Goal: Submit feedback/report problem

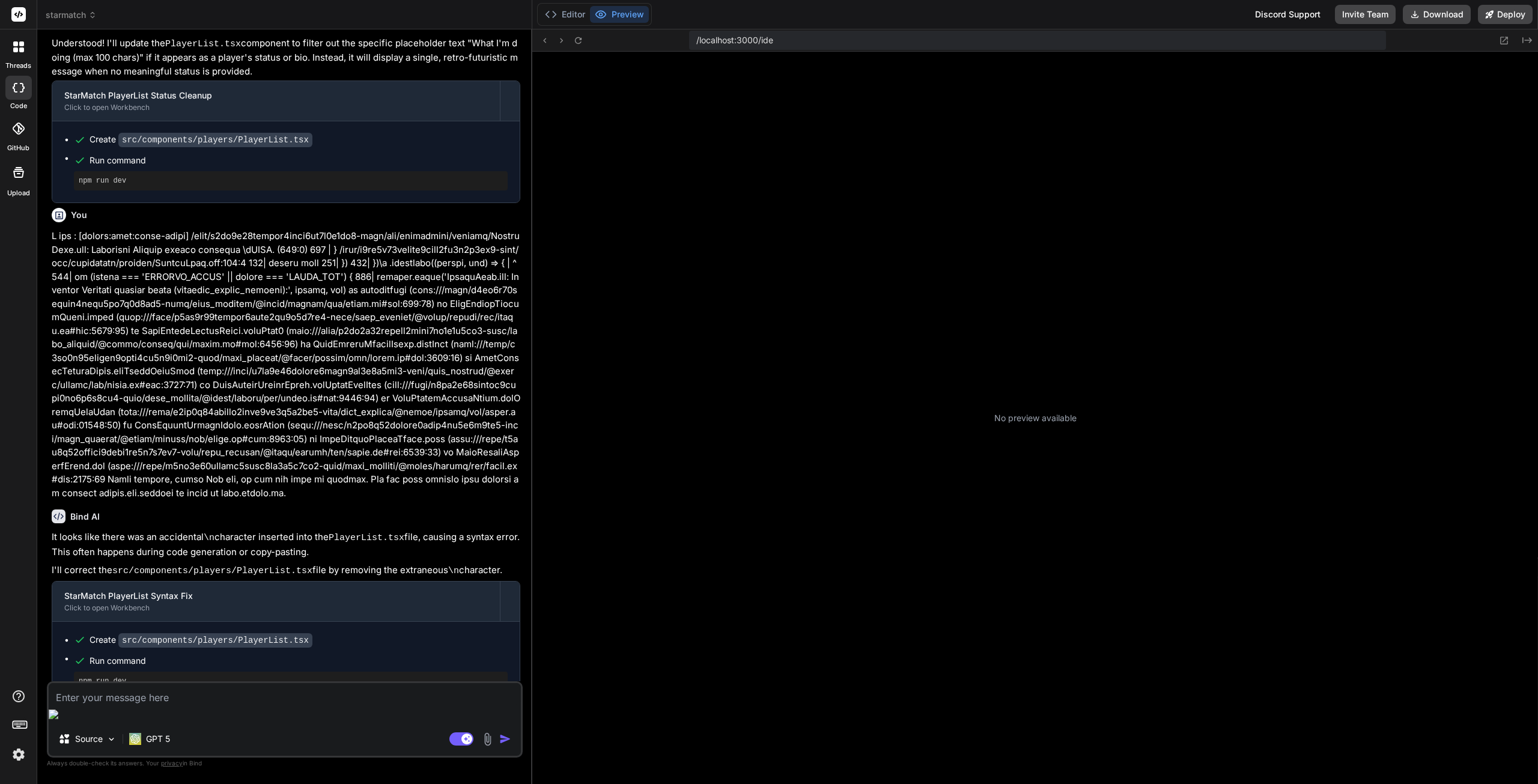
scroll to position [46, 0]
type textarea "x"
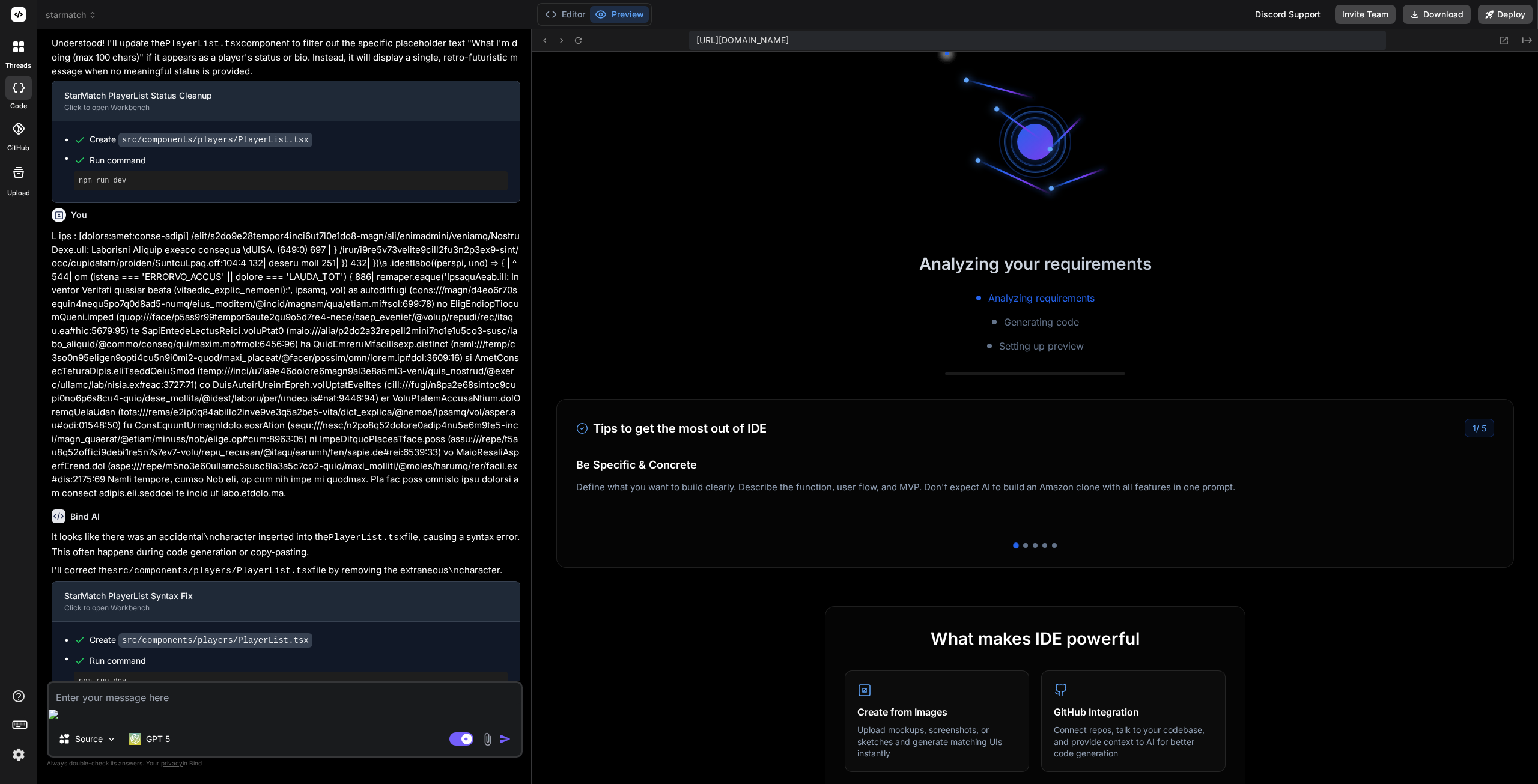
scroll to position [228, 0]
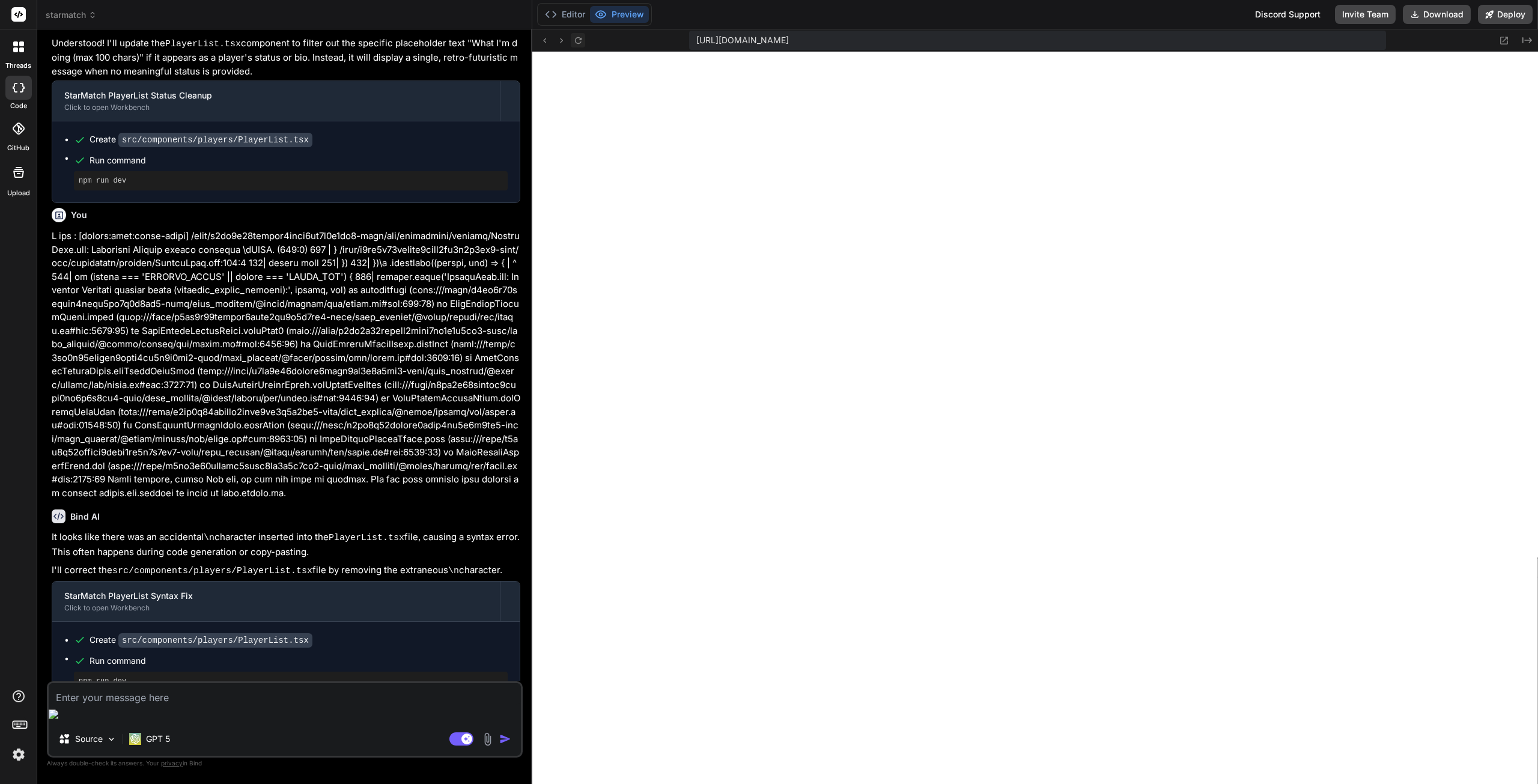
click at [579, 43] on icon at bounding box center [578, 40] width 7 height 7
click at [182, 705] on textarea at bounding box center [285, 694] width 472 height 22
type textarea "O"
type textarea "x"
type textarea "On"
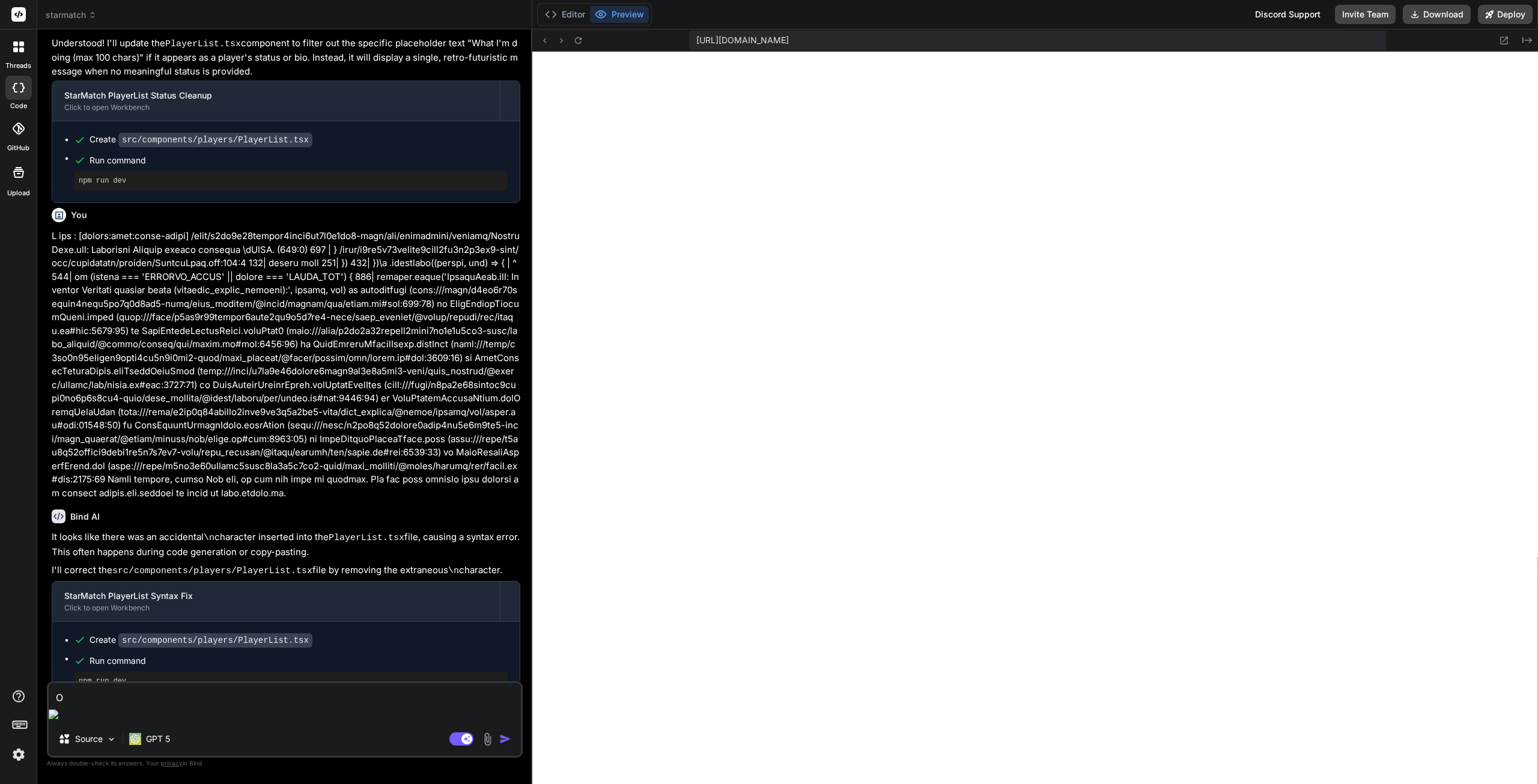
type textarea "x"
type textarea "One"
type textarea "x"
type textarea "One"
type textarea "x"
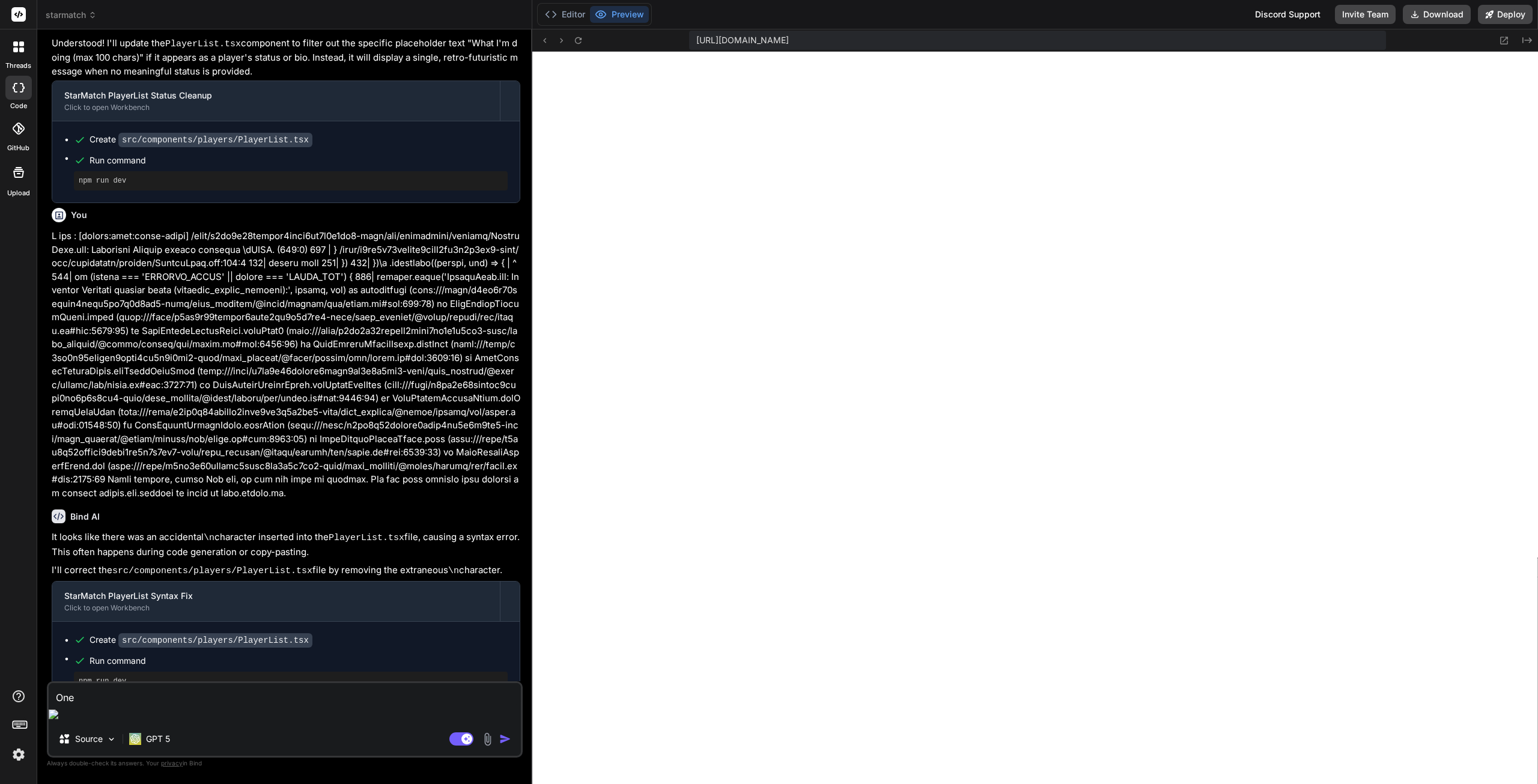
type textarea "One"
type textarea "x"
type textarea "On"
type textarea "x"
type textarea "Onc"
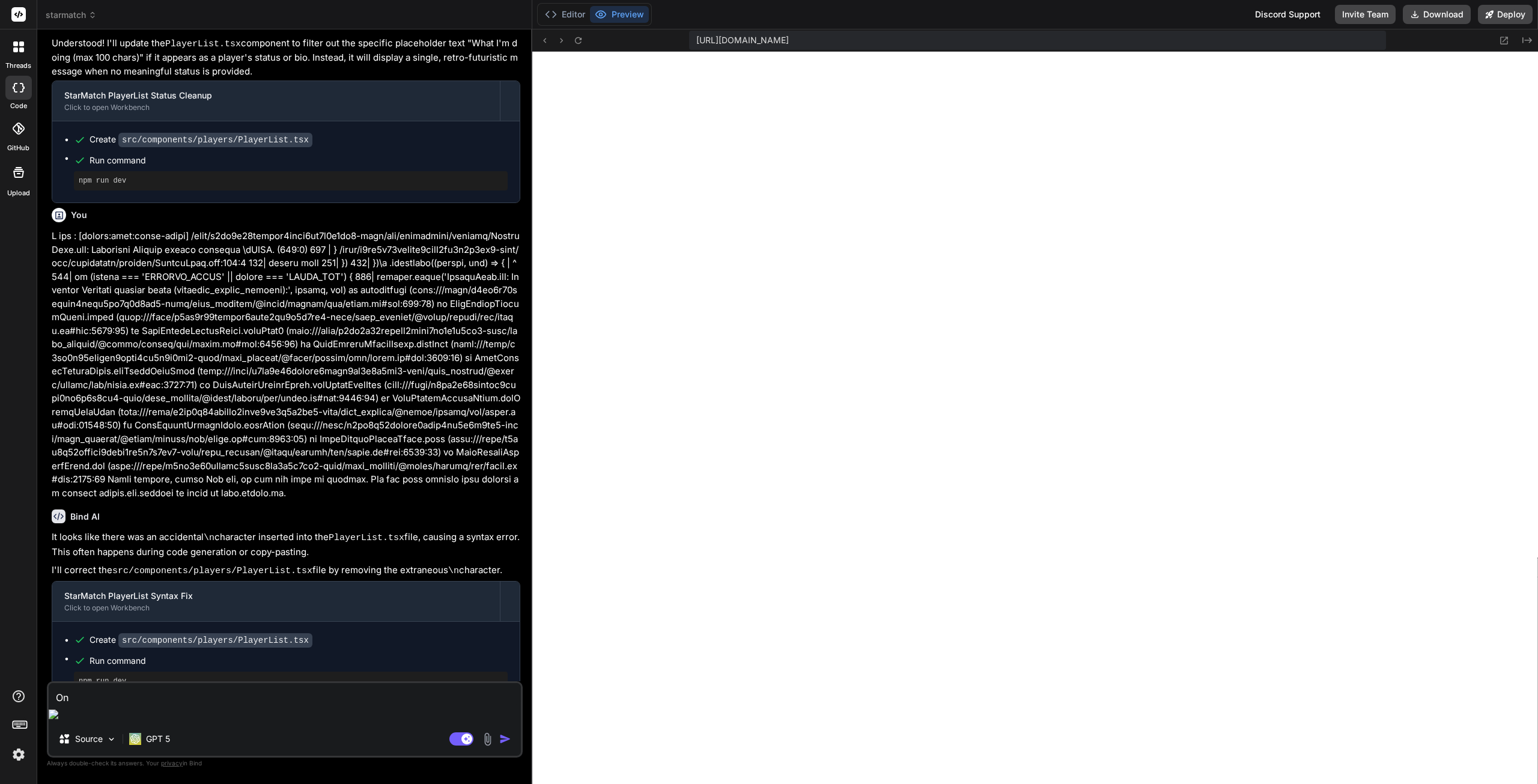
type textarea "x"
type textarea "Once"
type textarea "x"
type textarea "Once"
type textarea "x"
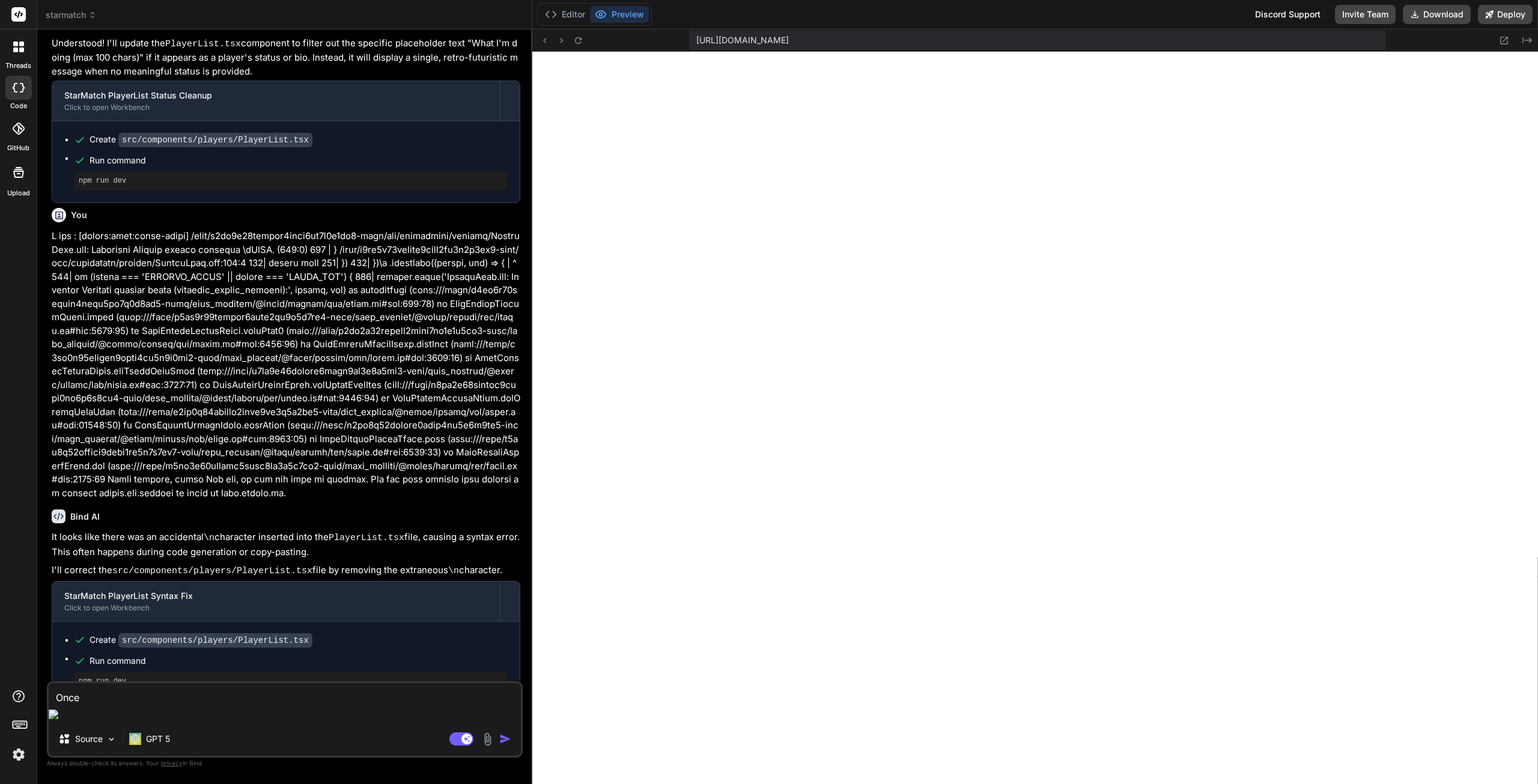
type textarea "Once a"
type textarea "x"
type textarea "Once a"
type textarea "x"
type textarea "Once a p"
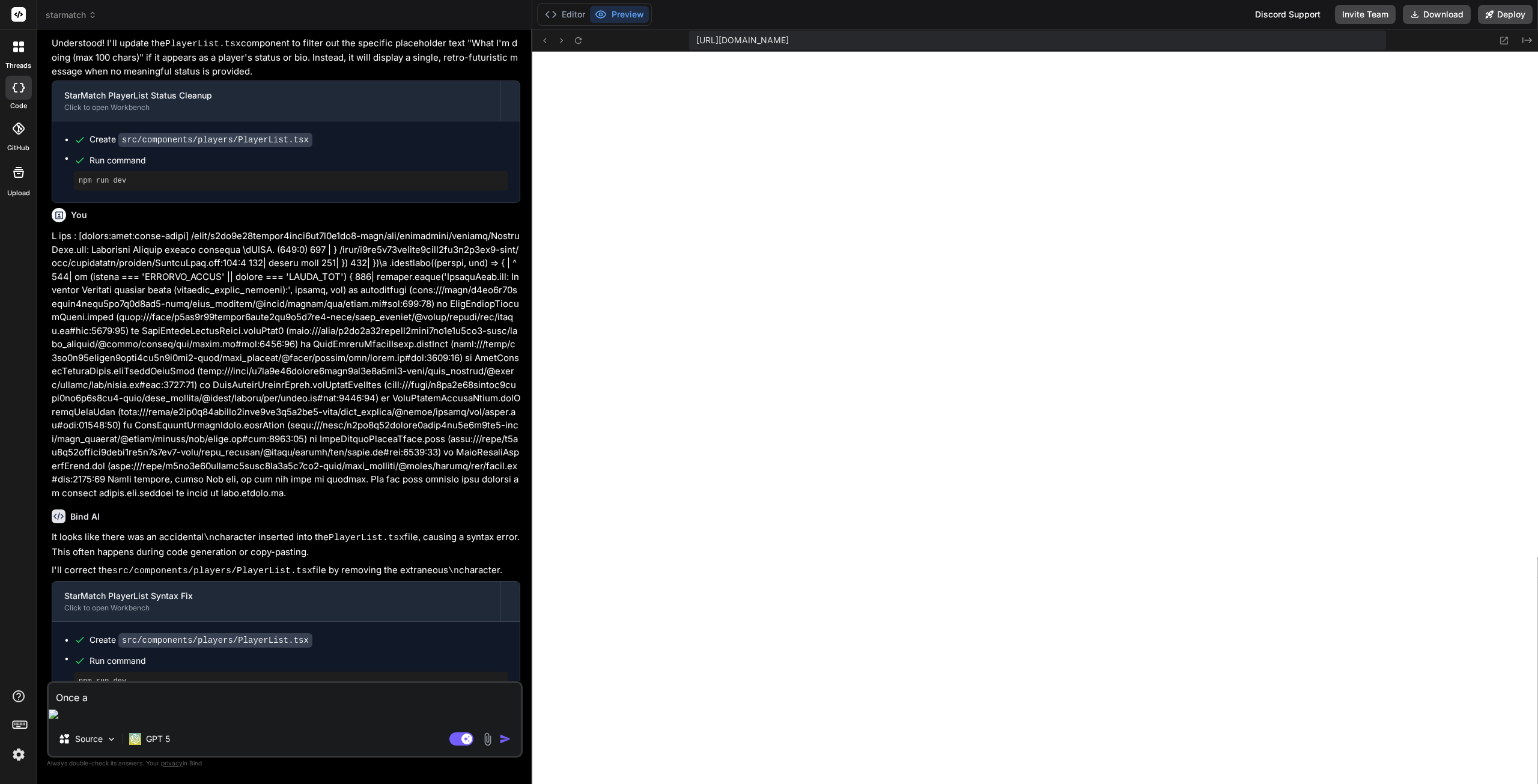
type textarea "x"
type textarea "Once a pl"
type textarea "x"
type textarea "Once a pla"
type textarea "x"
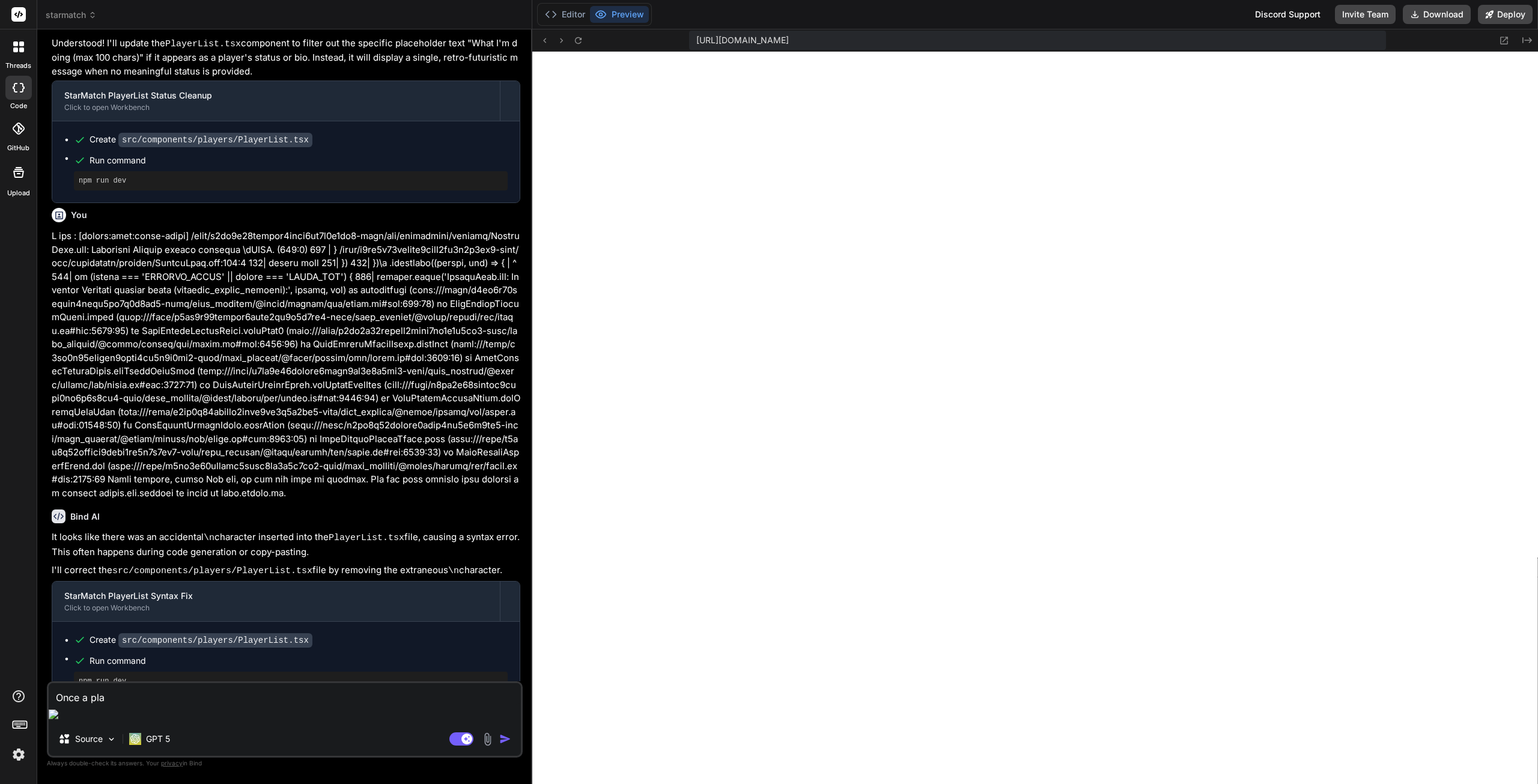
type textarea "Once a play"
type textarea "x"
type textarea "Once a playe"
type textarea "x"
type textarea "Once a player"
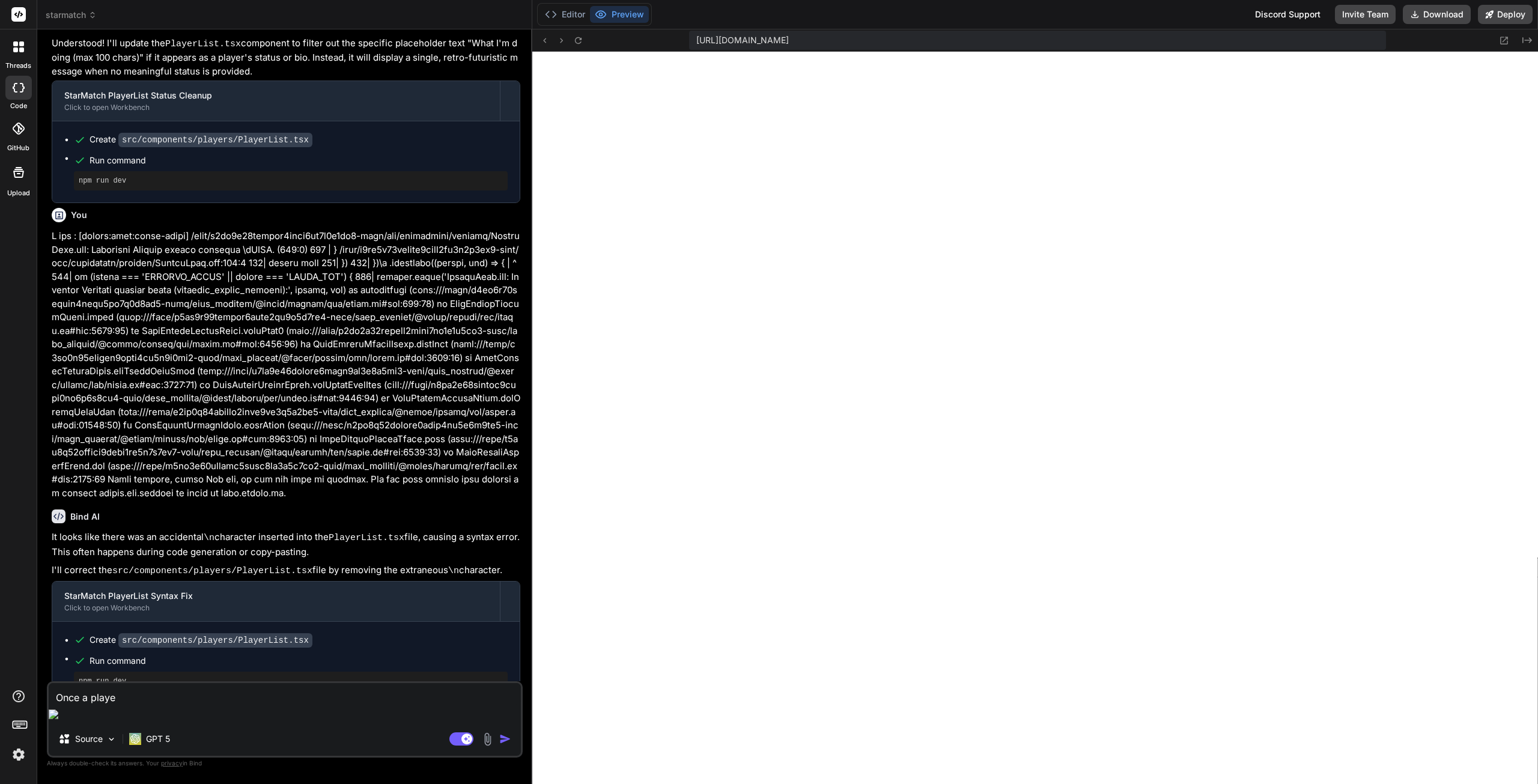
type textarea "x"
type textarea "Once a player"
type textarea "x"
type textarea "Once a player c"
type textarea "x"
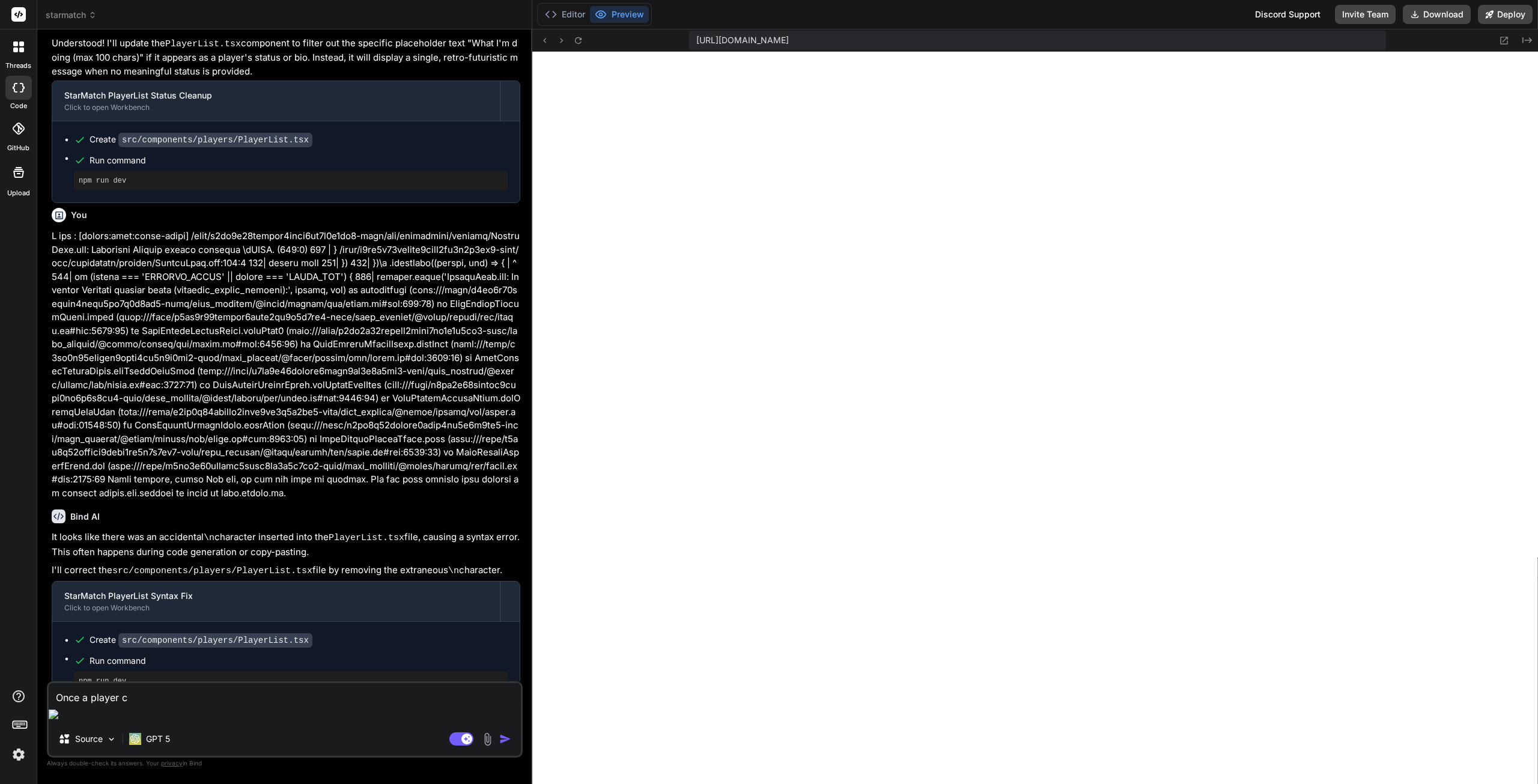
type textarea "Once a player cl"
type textarea "x"
type textarea "Once a player cli"
type textarea "x"
type textarea "Once a player clic"
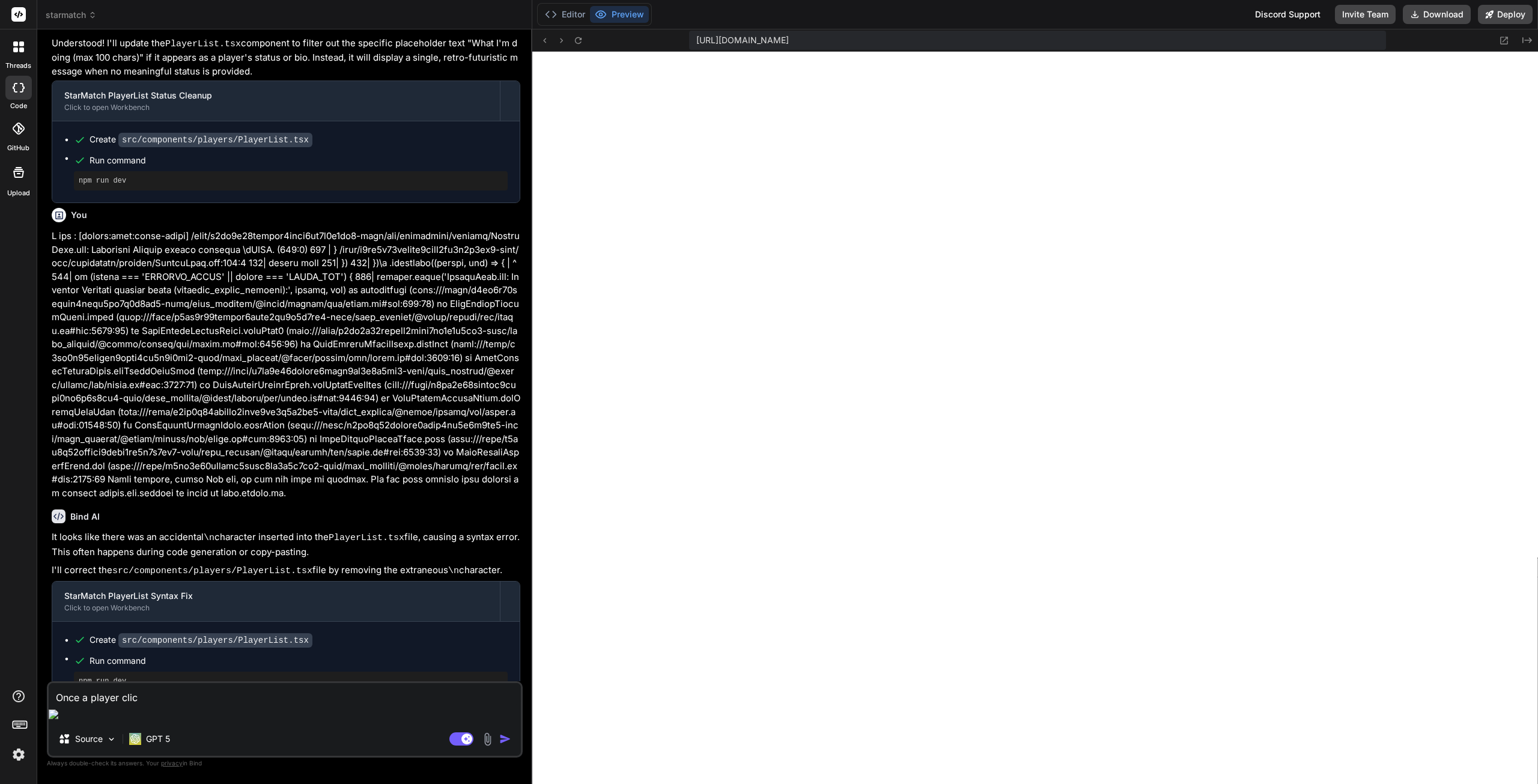
type textarea "x"
type textarea "Once a player click"
type textarea "x"
type textarea "Once a player clicks"
type textarea "x"
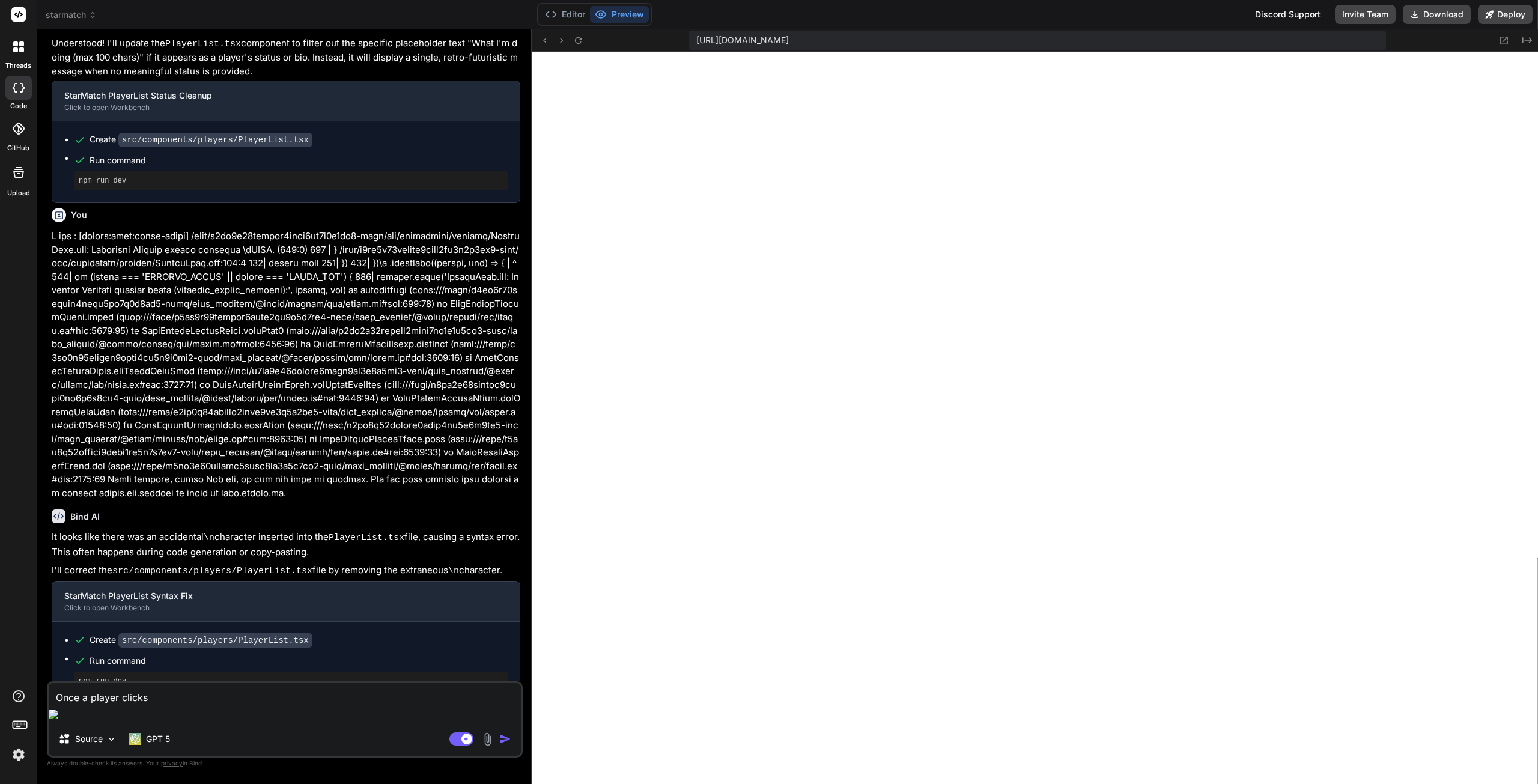
type textarea "Once a player clicks"
type textarea "x"
type textarea "Once a player clicks I"
type textarea "x"
type textarea "Once a player clicks IN"
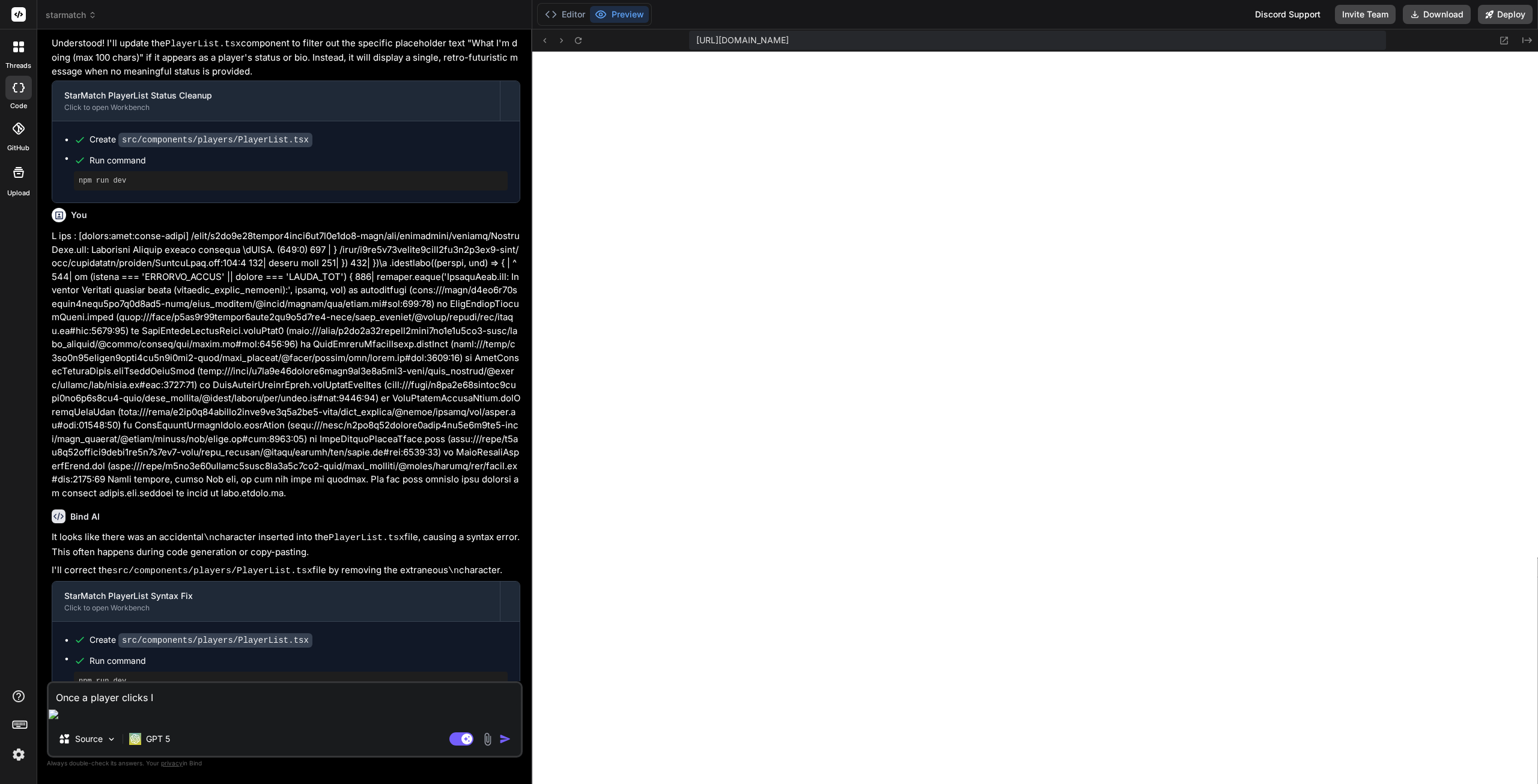
type textarea "x"
type textarea "Once a player clicks INt"
type textarea "x"
type textarea "Once a player clicks INte"
type textarea "x"
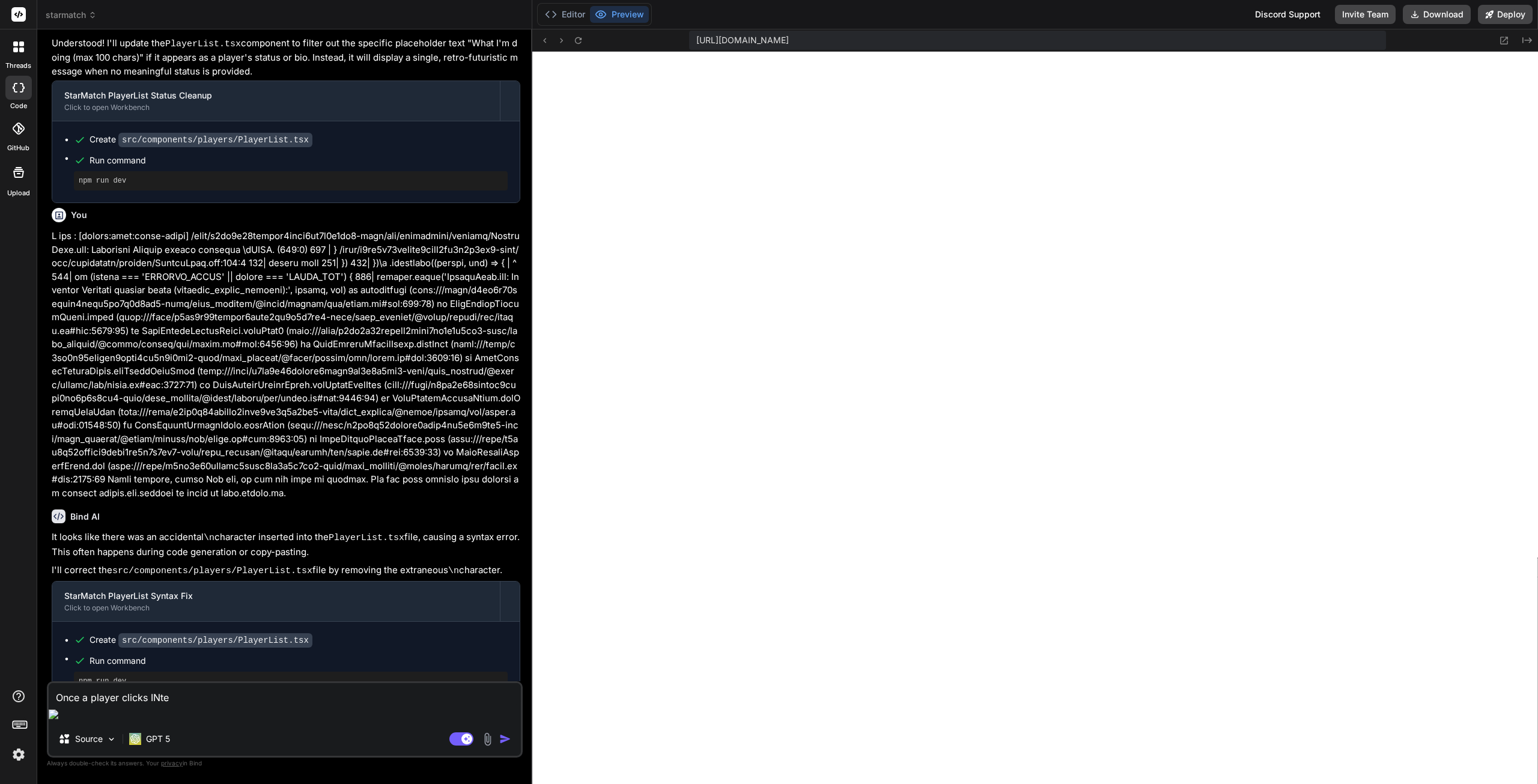
type textarea "Once a player clicks INter"
type textarea "x"
type textarea "Once a player clicks INtere"
type textarea "x"
type textarea "Once a player clicks INteres"
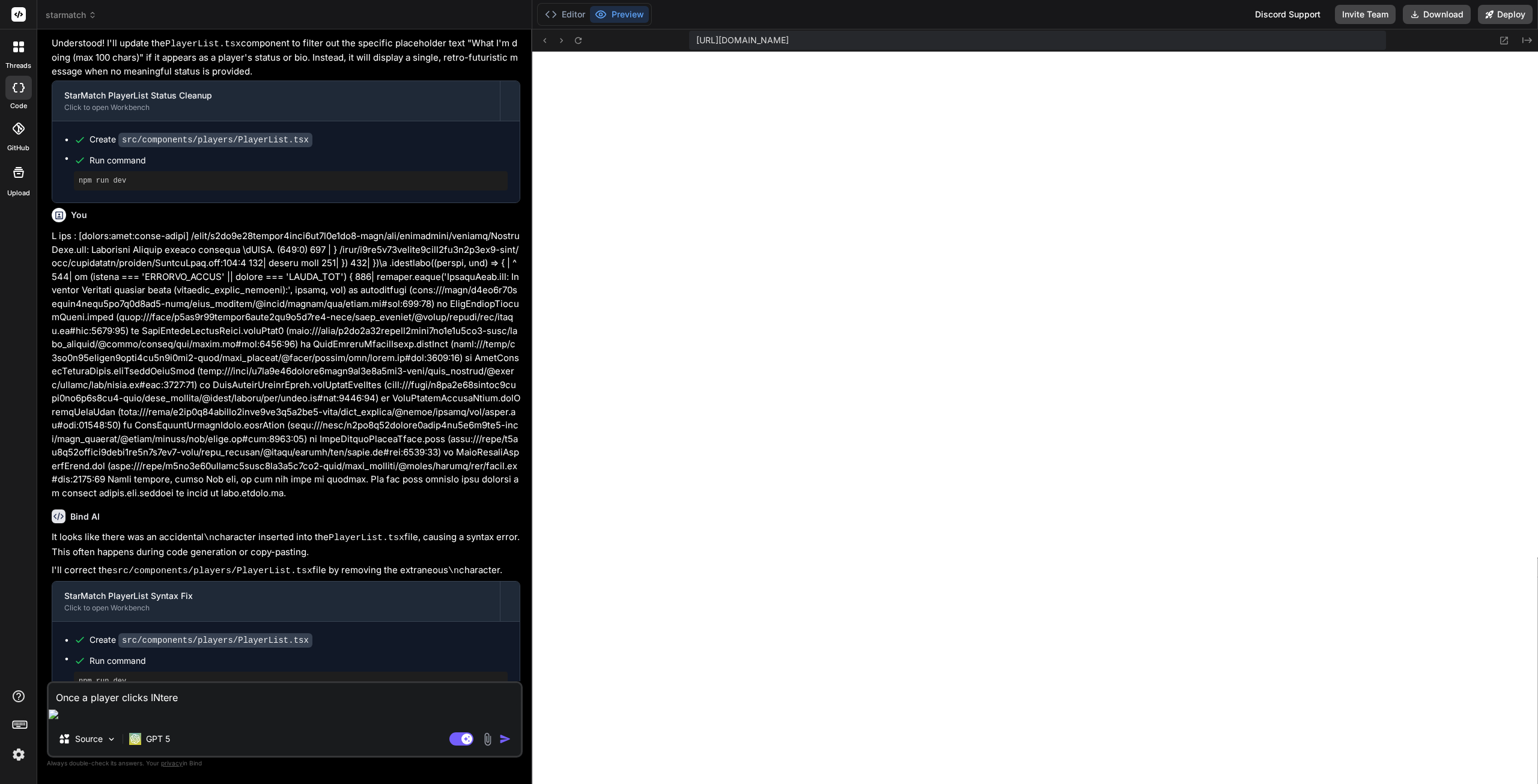
type textarea "x"
type textarea "Once a player clicks INterest"
type textarea "x"
type textarea "Once a player clicks INteres"
type textarea "x"
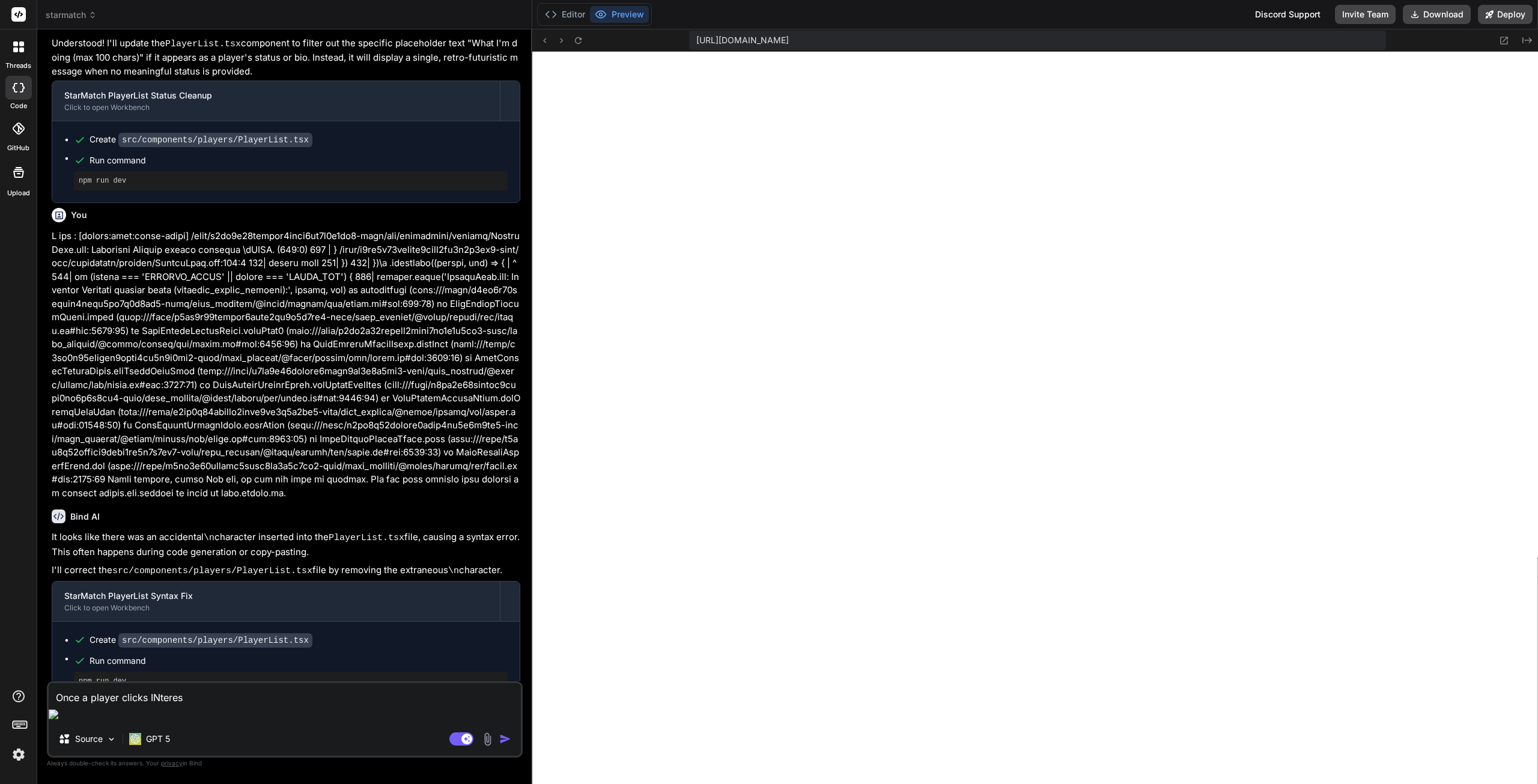
type textarea "Once a player clicks INtere"
type textarea "x"
type textarea "Once a player clicks INter"
type textarea "x"
type textarea "Once a player clicks INte"
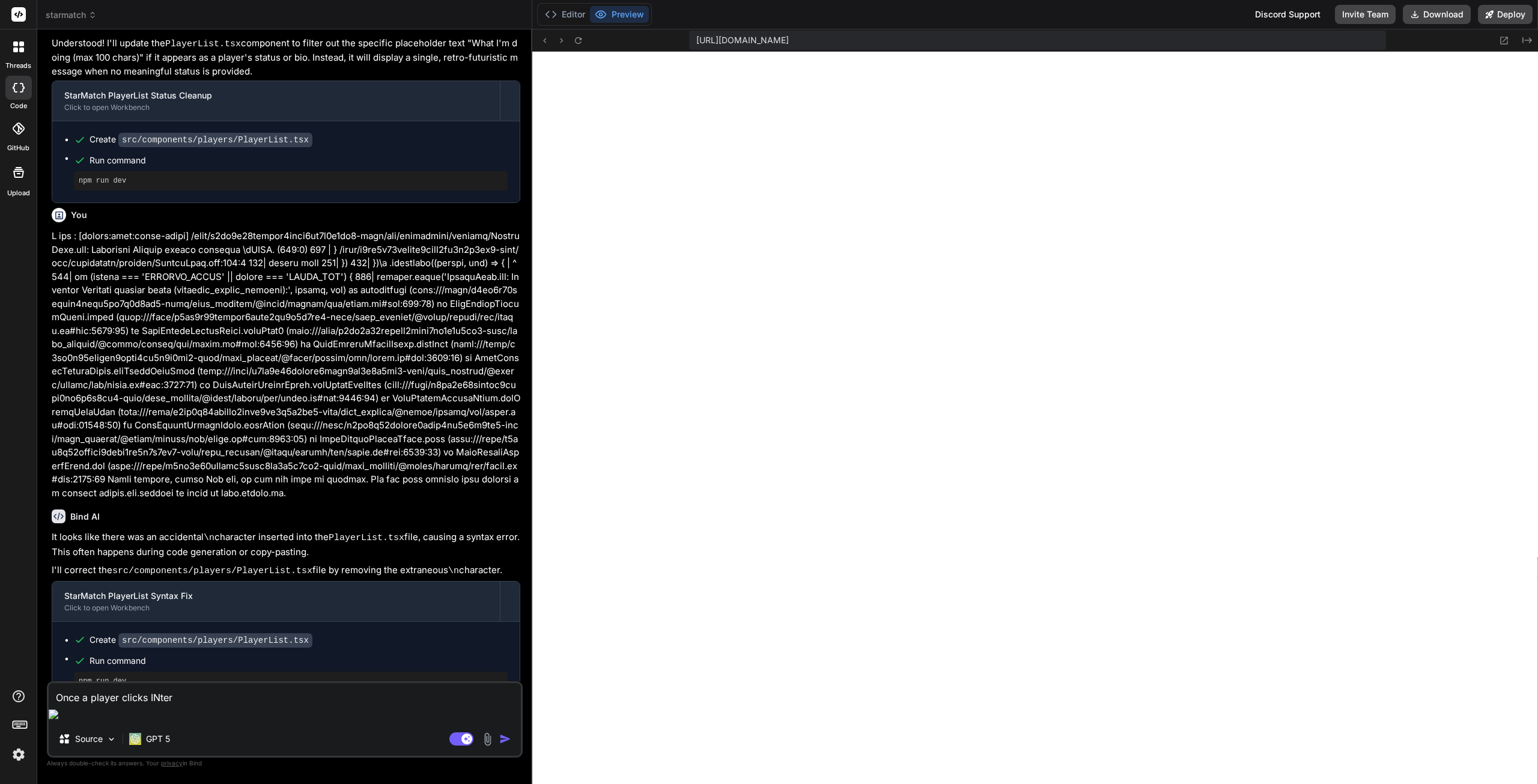
type textarea "x"
type textarea "Once a player clicks INt"
type textarea "x"
type textarea "Once a player clicks IN"
type textarea "x"
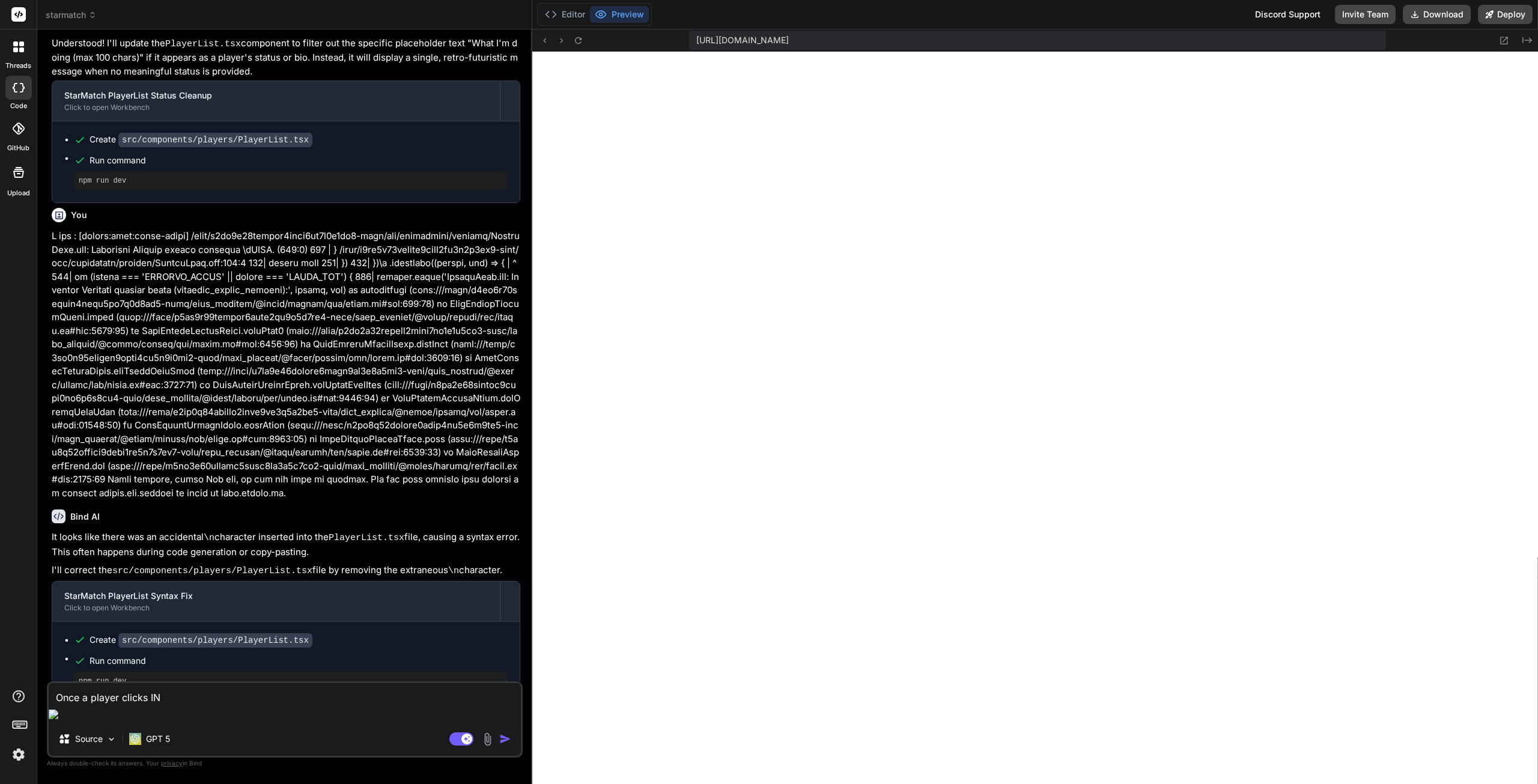
type textarea "Once a player clicks I"
type textarea "x"
type textarea "Once a player clicks In"
type textarea "x"
type textarea "Once a player clicks Int"
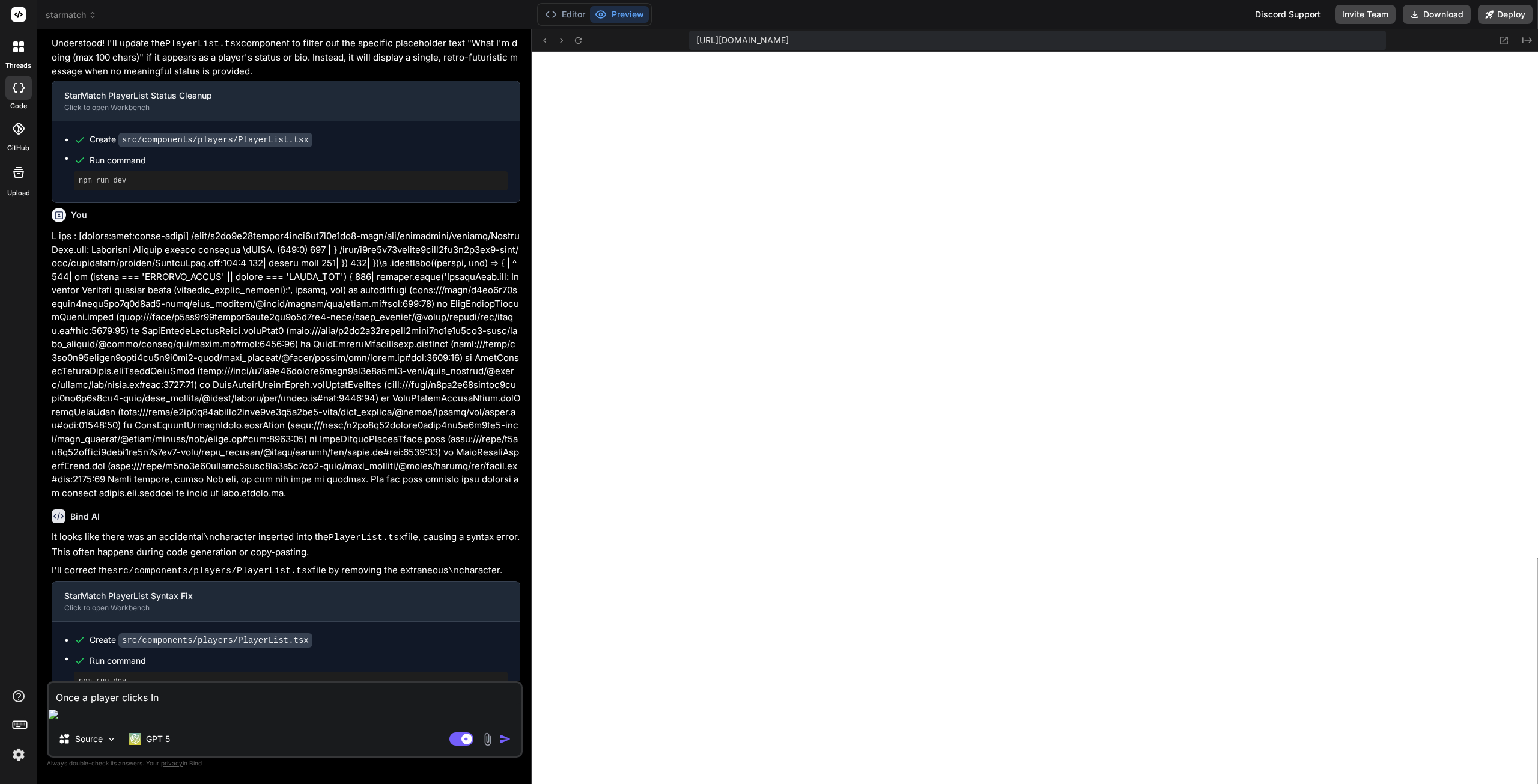
type textarea "x"
type textarea "Once a player clicks Inte"
type textarea "x"
type textarea "Once a player clicks Inter"
type textarea "x"
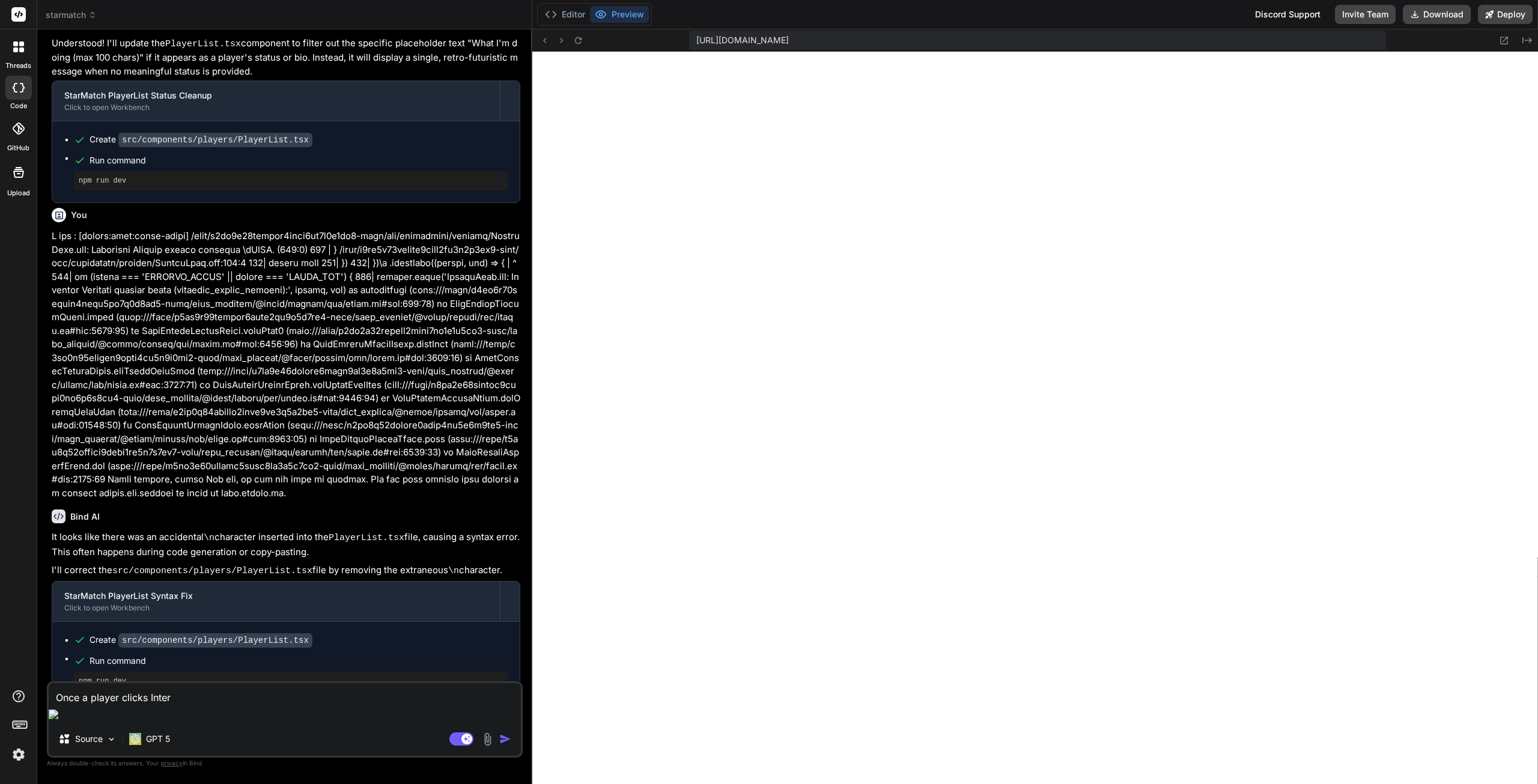
type textarea "Once a player clicks Intere"
type textarea "x"
type textarea "Once a player clicks Interes"
type textarea "x"
type textarea "Once a player clicks Interest"
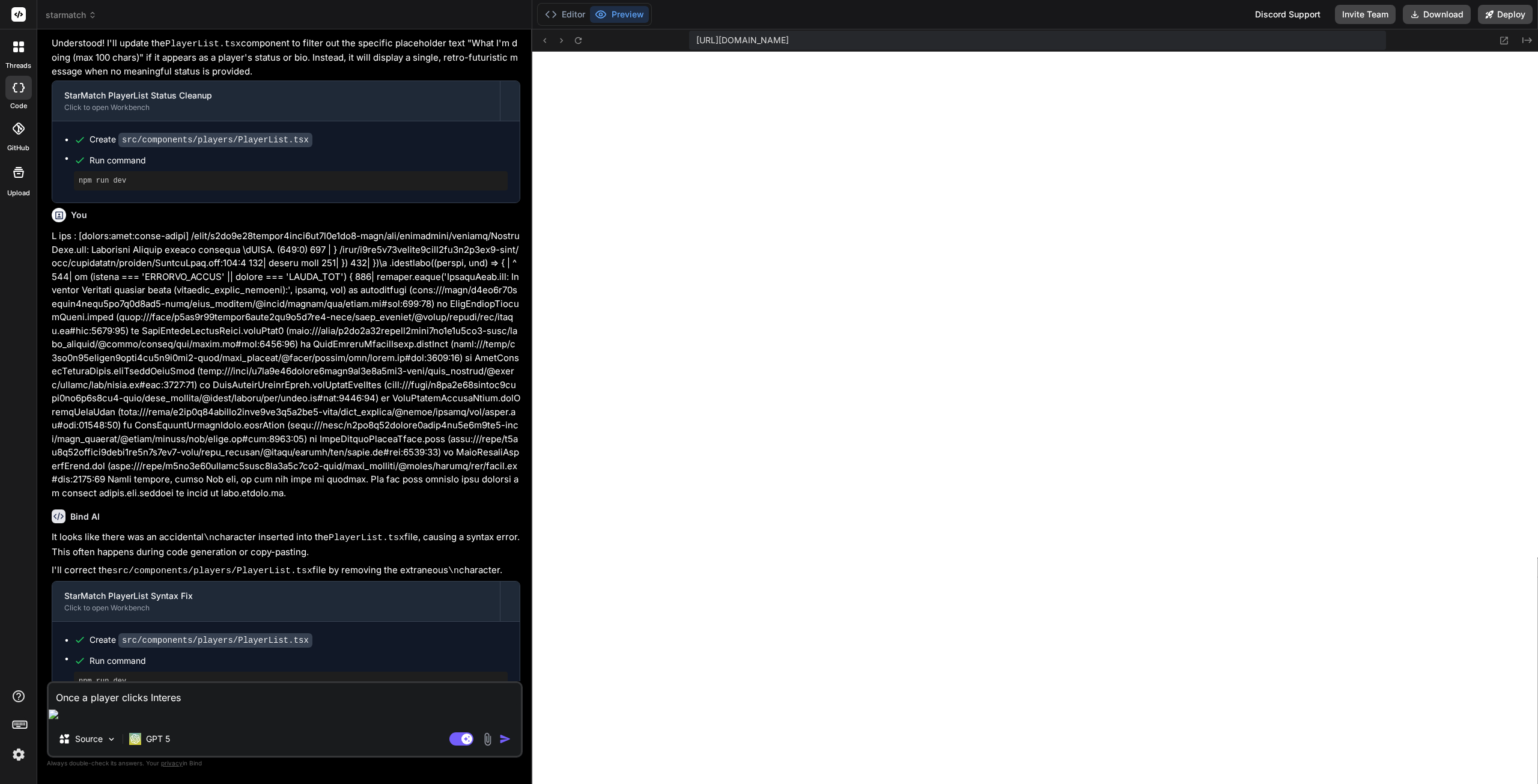
type textarea "x"
click at [184, 705] on textarea "Once a player clicks Interest" at bounding box center [285, 694] width 472 height 22
type textarea "Once a player clicks Interest"
type textarea "x"
type textarea "Once a player clicks Interest a"
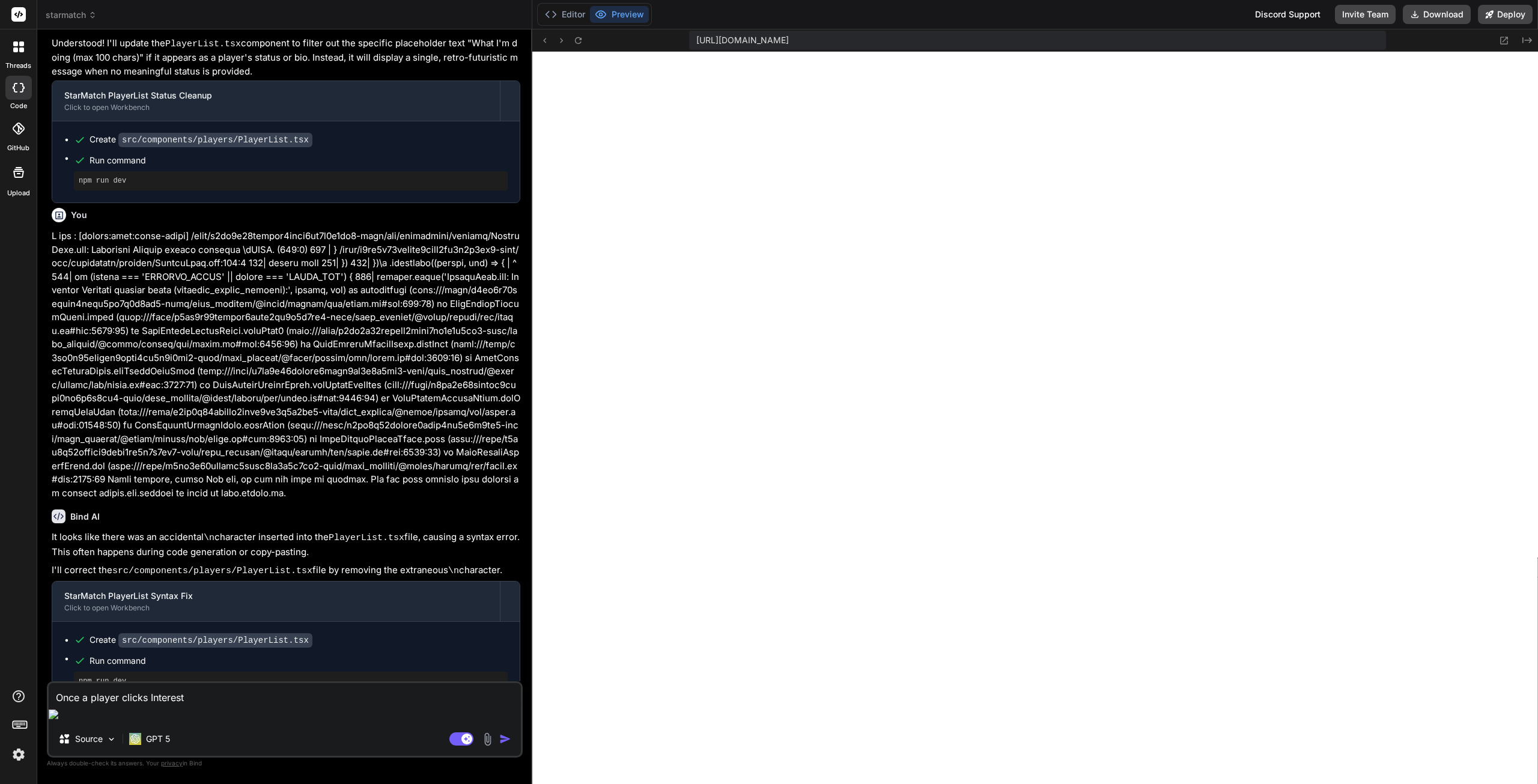
type textarea "x"
type textarea "Once a player clicks Interest an"
type textarea "x"
type textarea "Once a player clicks Interest and"
type textarea "x"
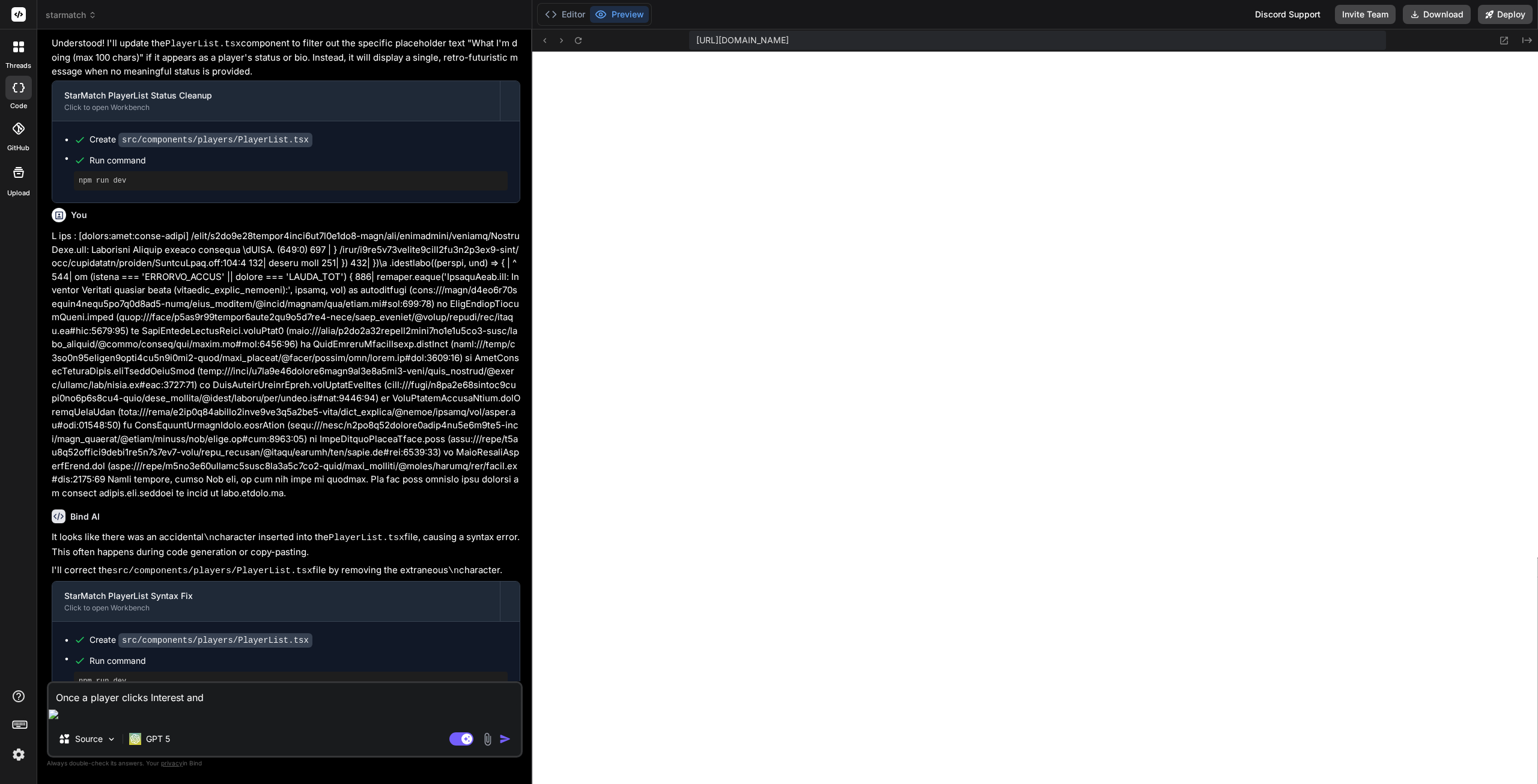
type textarea "Once a player clicks Interest and"
type textarea "x"
type textarea "Once a player clicks Interest and t"
type textarea "x"
type textarea "Once a player clicks Interest and th"
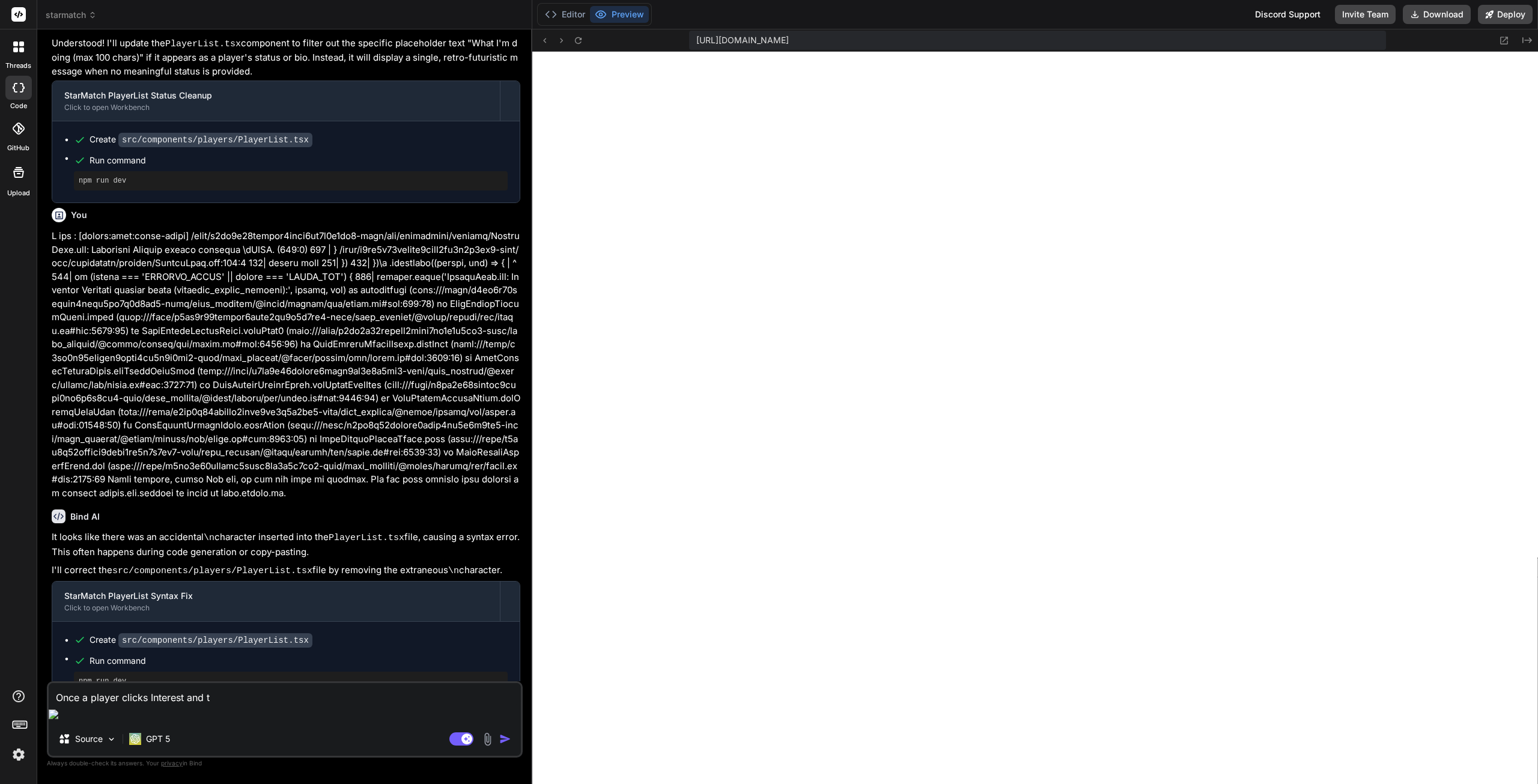
type textarea "x"
type textarea "Once a player clicks Interest and the"
type textarea "x"
type textarea "Once a player clicks Interest and then"
type textarea "x"
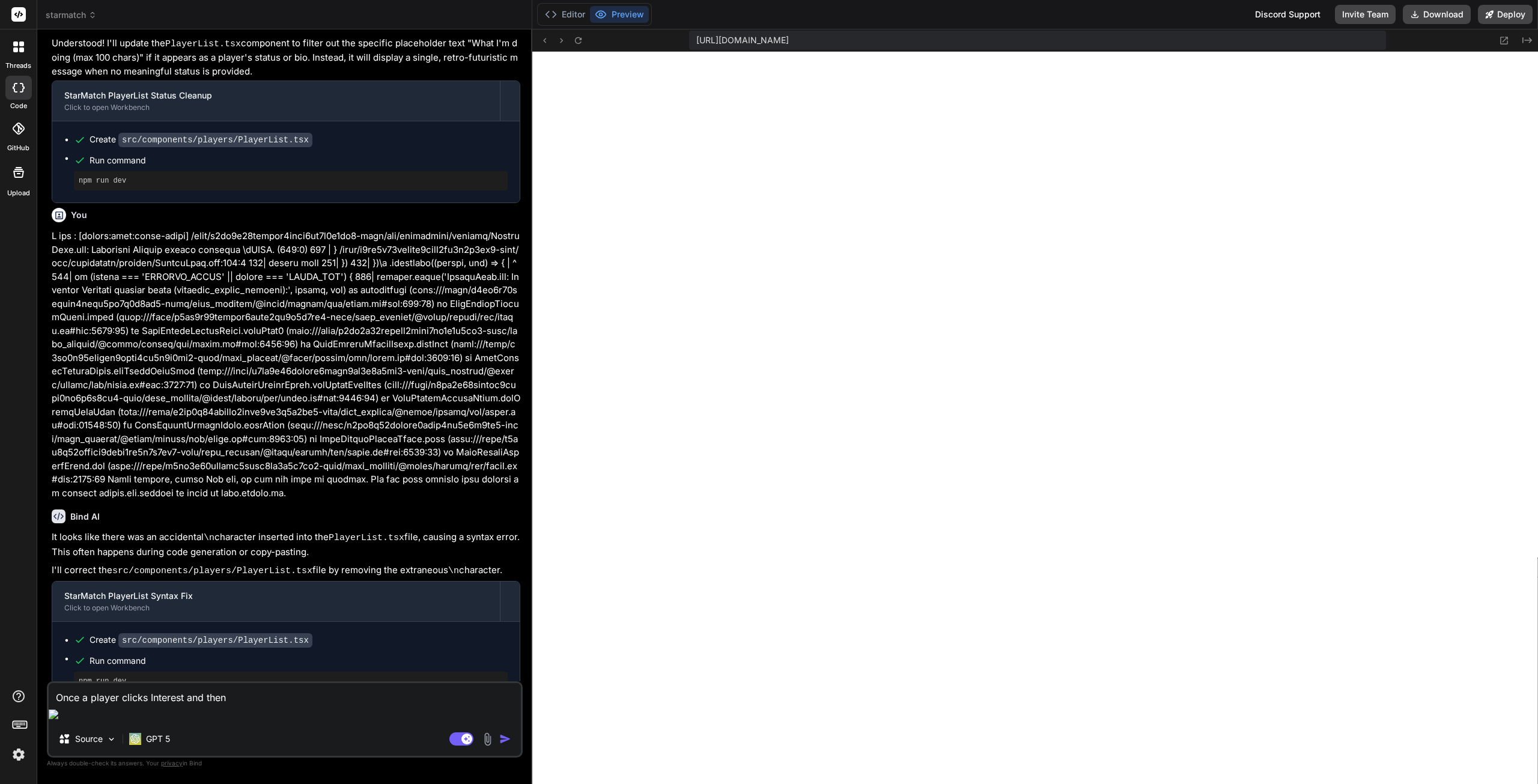
type textarea "Once a player clicks Interest and then"
type textarea "x"
type textarea "Once a player clicks Interest and then c"
type textarea "x"
type textarea "Once a player clicks Interest and then cl"
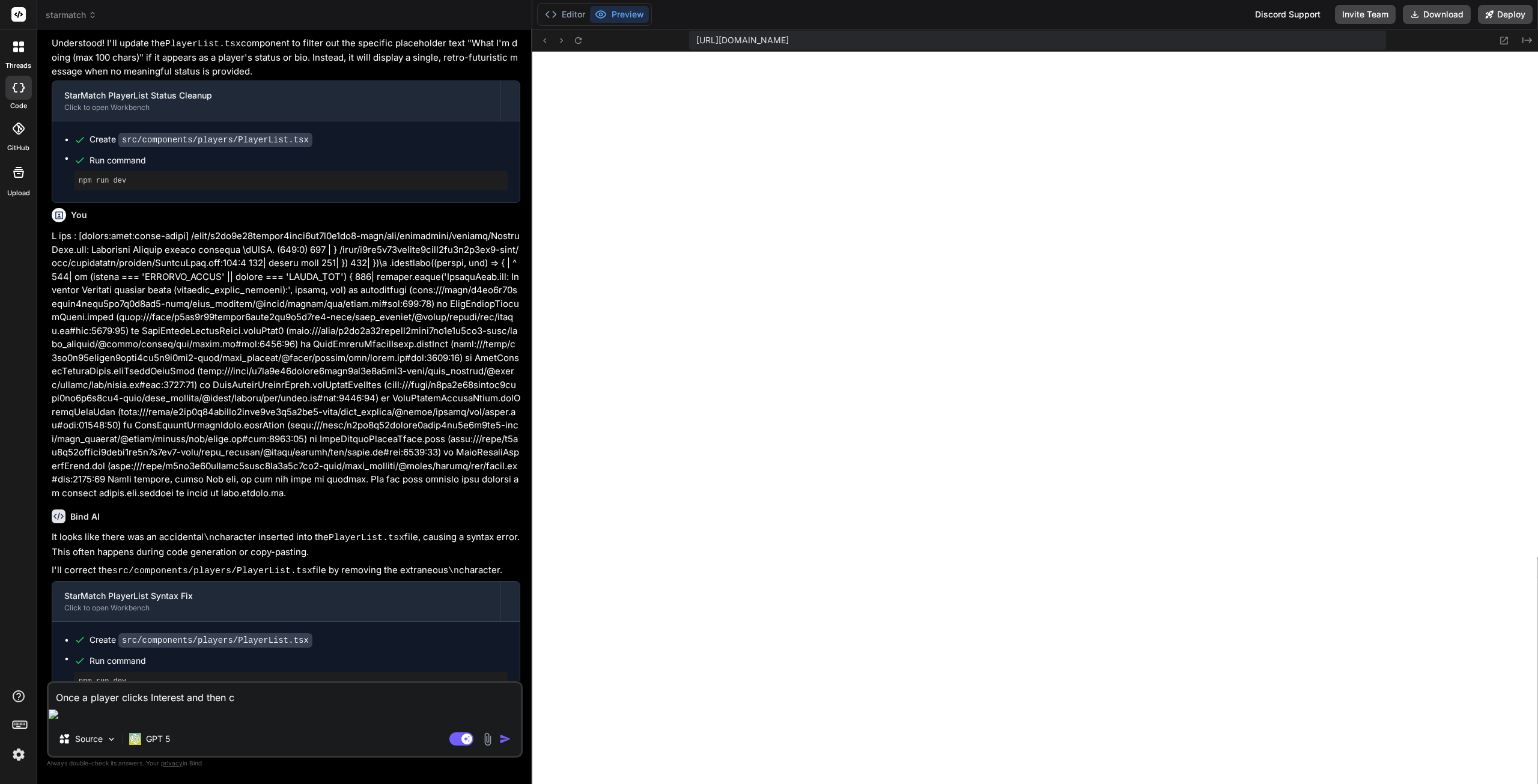
type textarea "x"
type textarea "Once a player clicks Interest and then cli"
type textarea "x"
type textarea "Once a player clicks Interest and then clic"
type textarea "x"
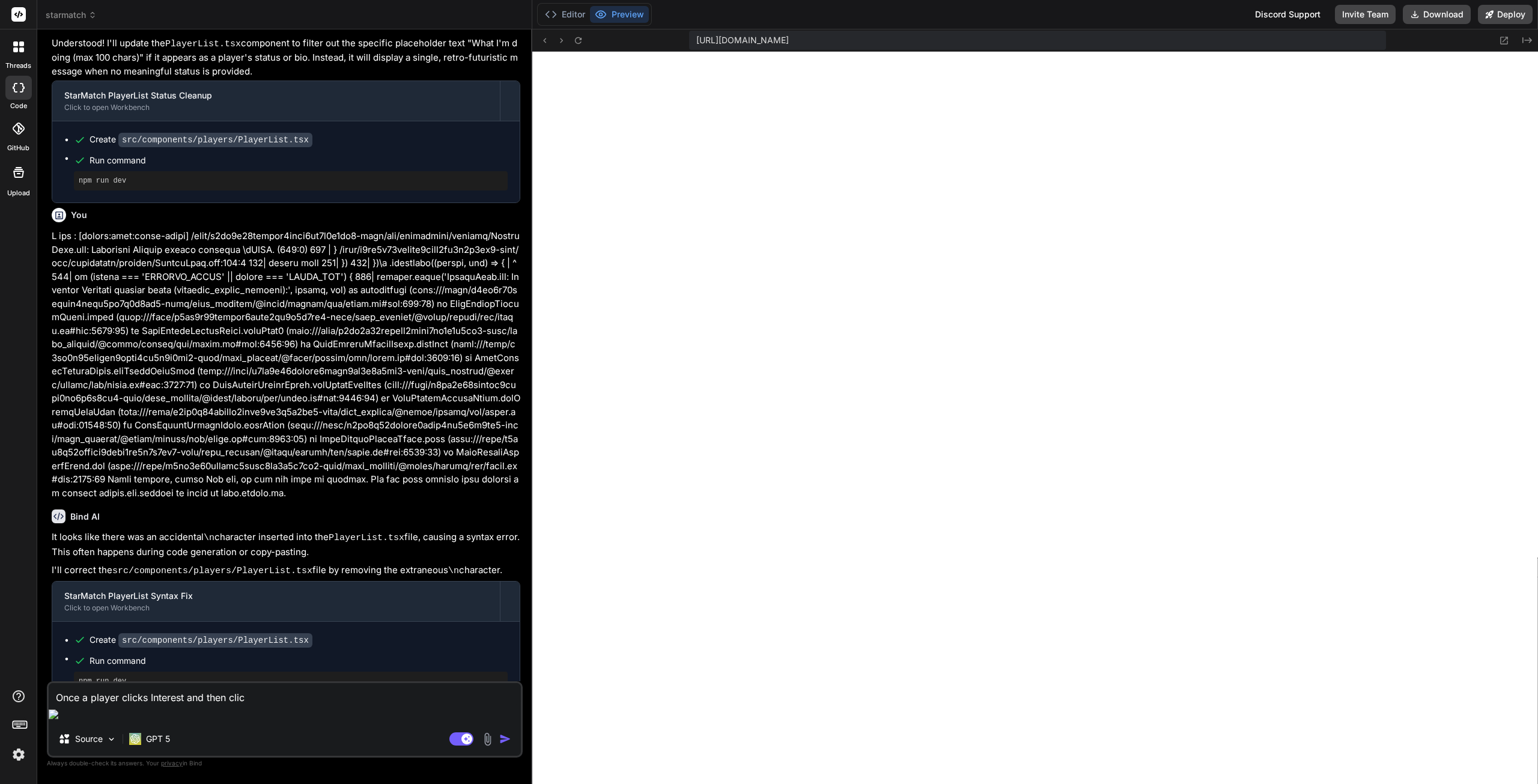
type textarea "Once a player clicks Interest and then click"
type textarea "x"
type textarea "Once a player clicks Interest and then click"
type textarea "x"
type textarea "Once a player clicks Interest and then click S"
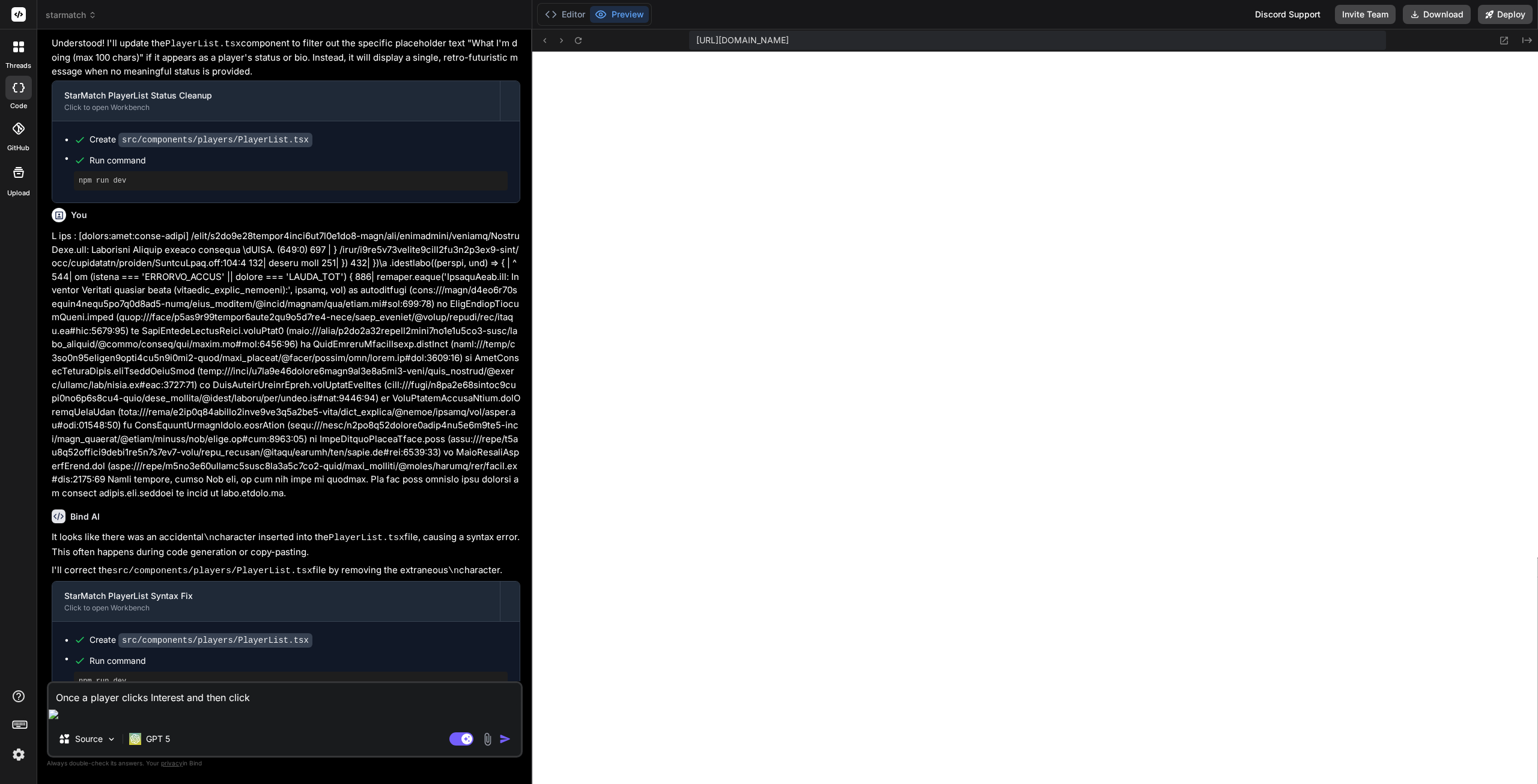
type textarea "x"
type textarea "Once a player clicks Interest and then click Se"
type textarea "x"
type textarea "Once a player clicks Interest and then click Sen"
type textarea "x"
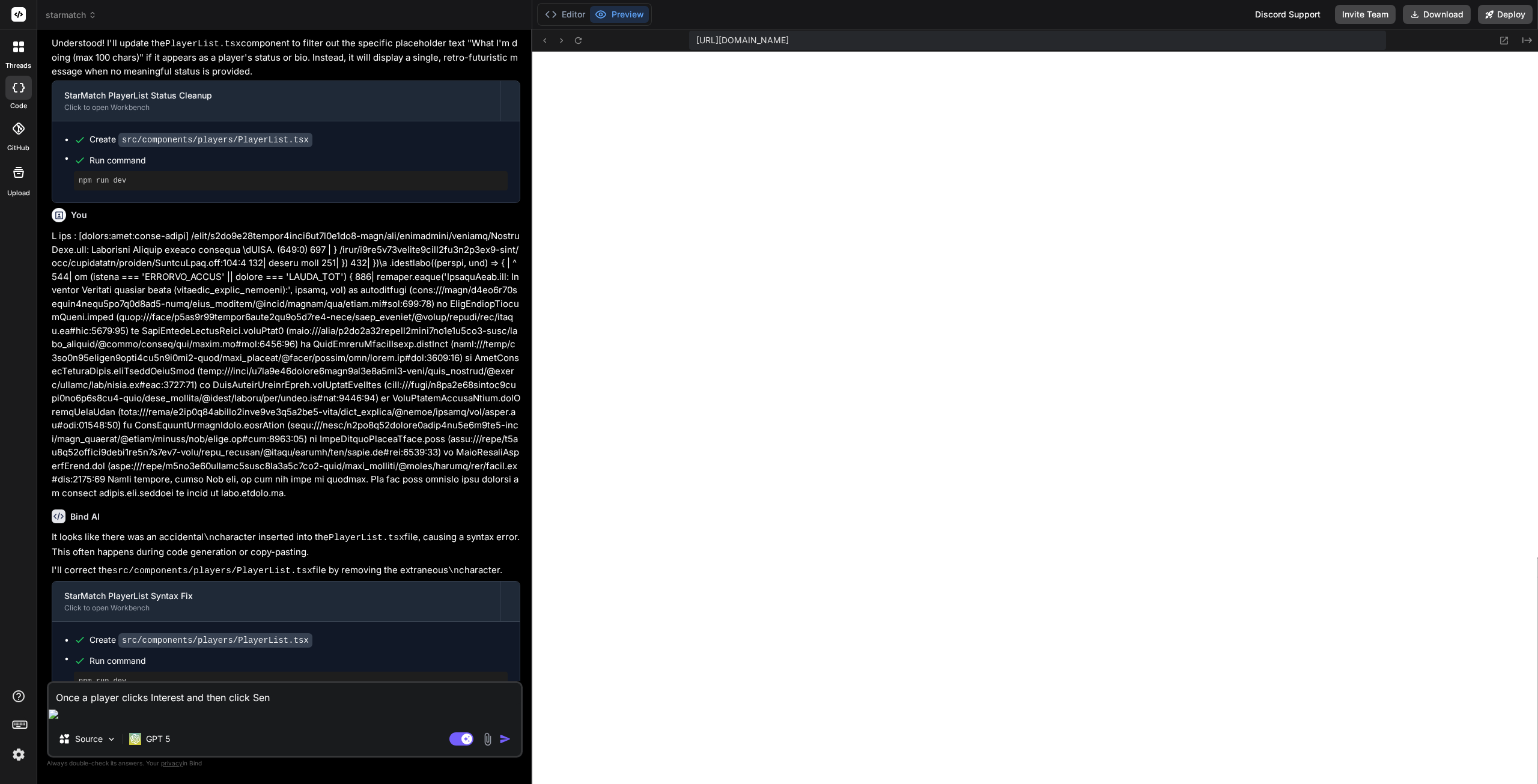
type textarea "Once a player clicks Interest and then click Send"
type textarea "x"
type textarea "Once a player clicks Interest and then click Send,"
type textarea "x"
type textarea "Once a player clicks Interest and then click Send,"
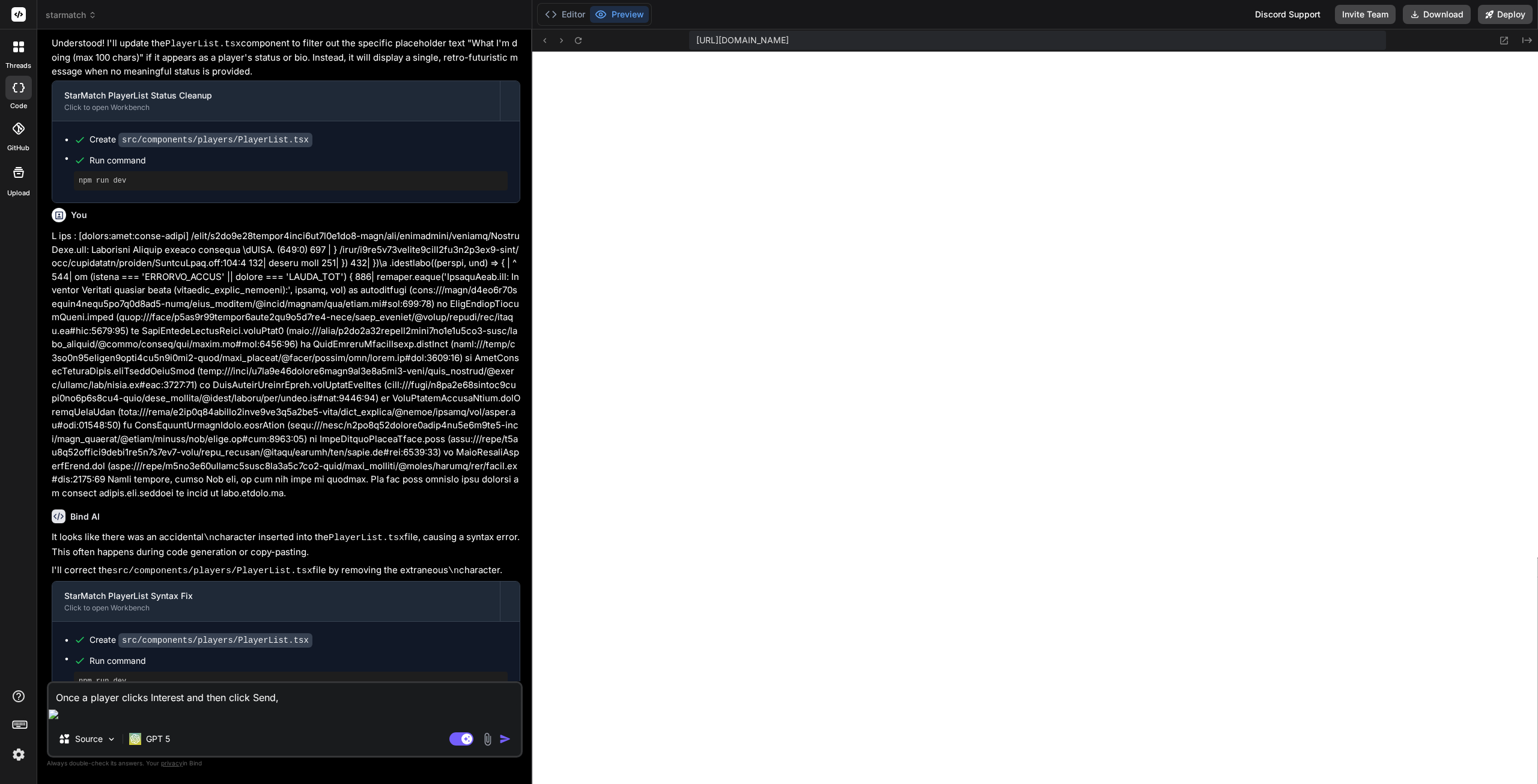
type textarea "x"
click at [305, 722] on div "Once a player clicks Interest and then click Send, Source GPT 5 Agent Mode. Whe…" at bounding box center [285, 719] width 476 height 76
click at [302, 705] on textarea "Once a player clicks Interest and then click Send," at bounding box center [285, 694] width 472 height 22
type textarea "Once a player clicks Interest and then click Send, t"
type textarea "x"
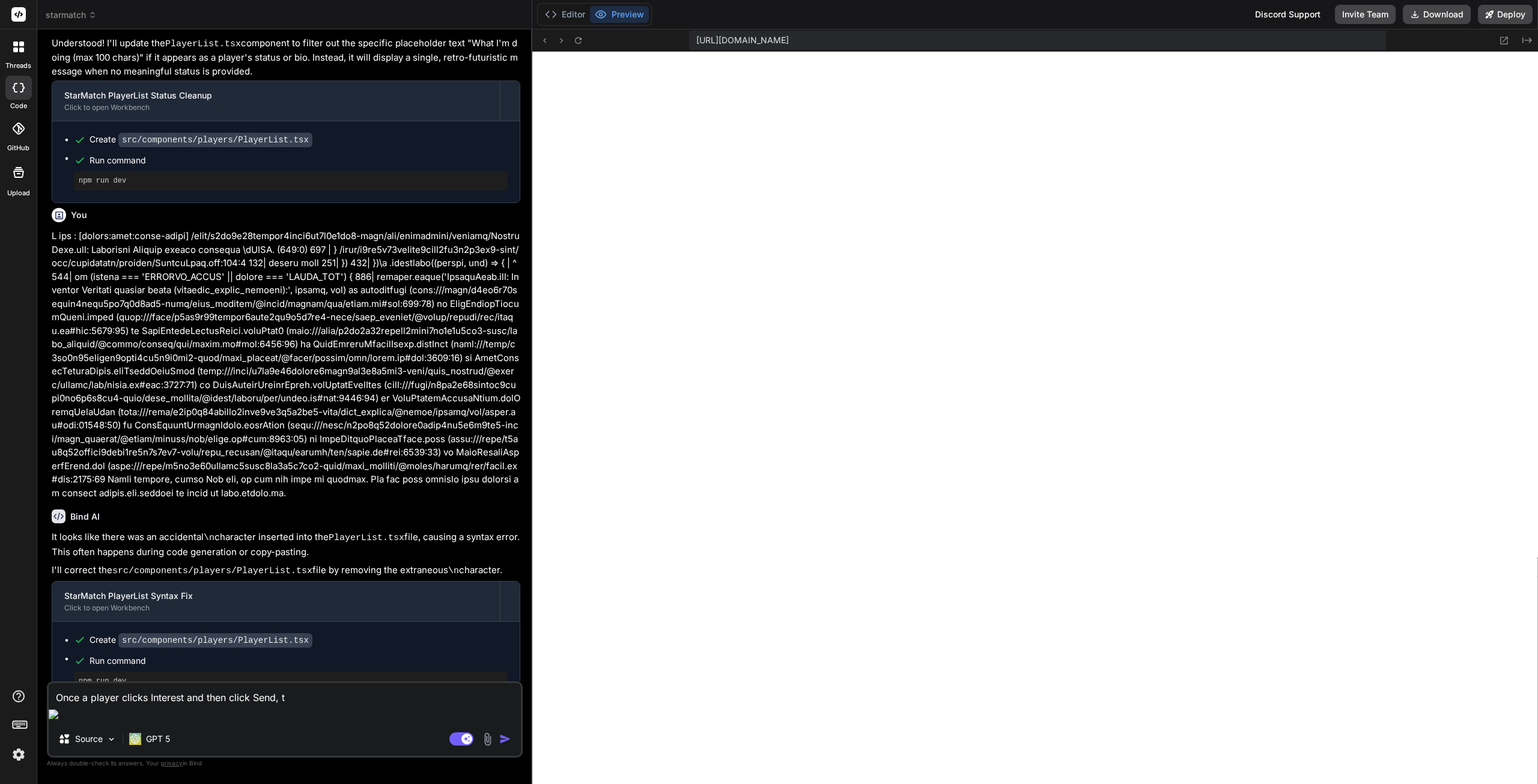
type textarea "Once a player clicks Interest and then click Send, th"
type textarea "x"
type textarea "Once a player clicks Interest and then click Send, the"
type textarea "x"
type textarea "Once a player clicks Interest and then click Send, the"
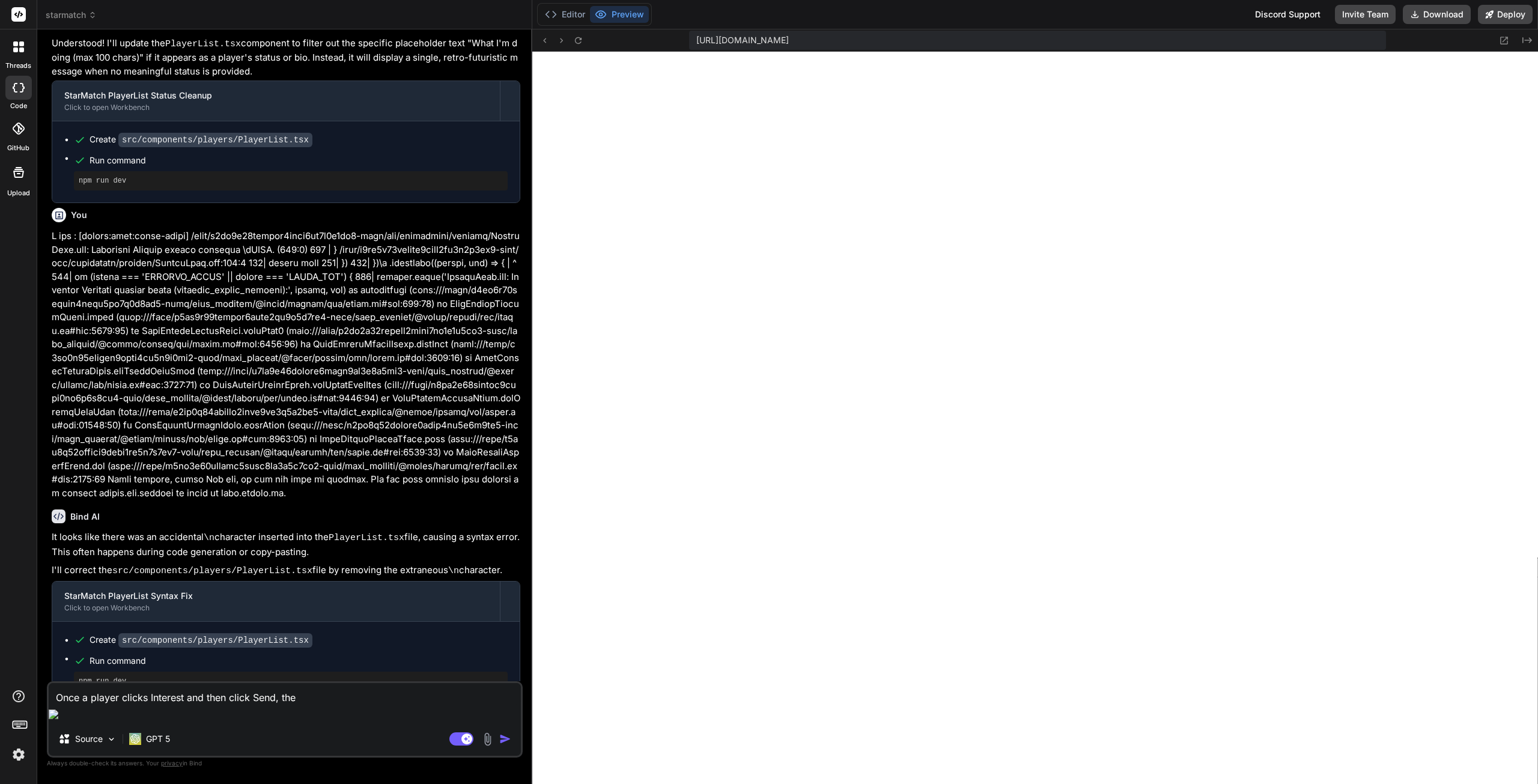
type textarea "x"
type textarea "Once a player clicks Interest and then click Send, the i"
type textarea "x"
type textarea "Once a player clicks Interest and then click Send, the"
type textarea "x"
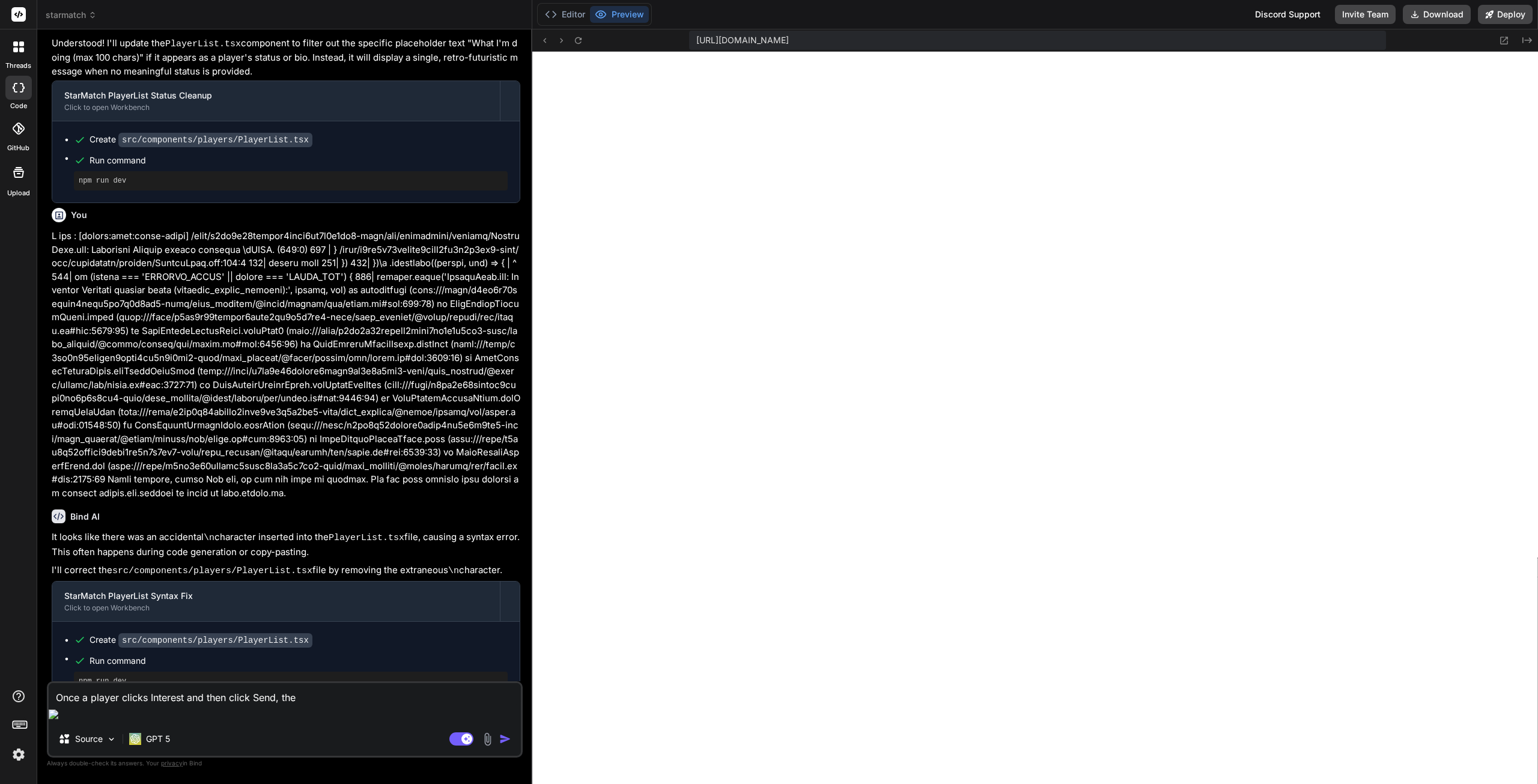
type textarea "Once a player clicks Interest and then click Send, the I"
type textarea "x"
type textarea "Once a player clicks Interest and then click Send, the In"
type textarea "x"
type textarea "Once a player clicks Interest and then click Send, the Int"
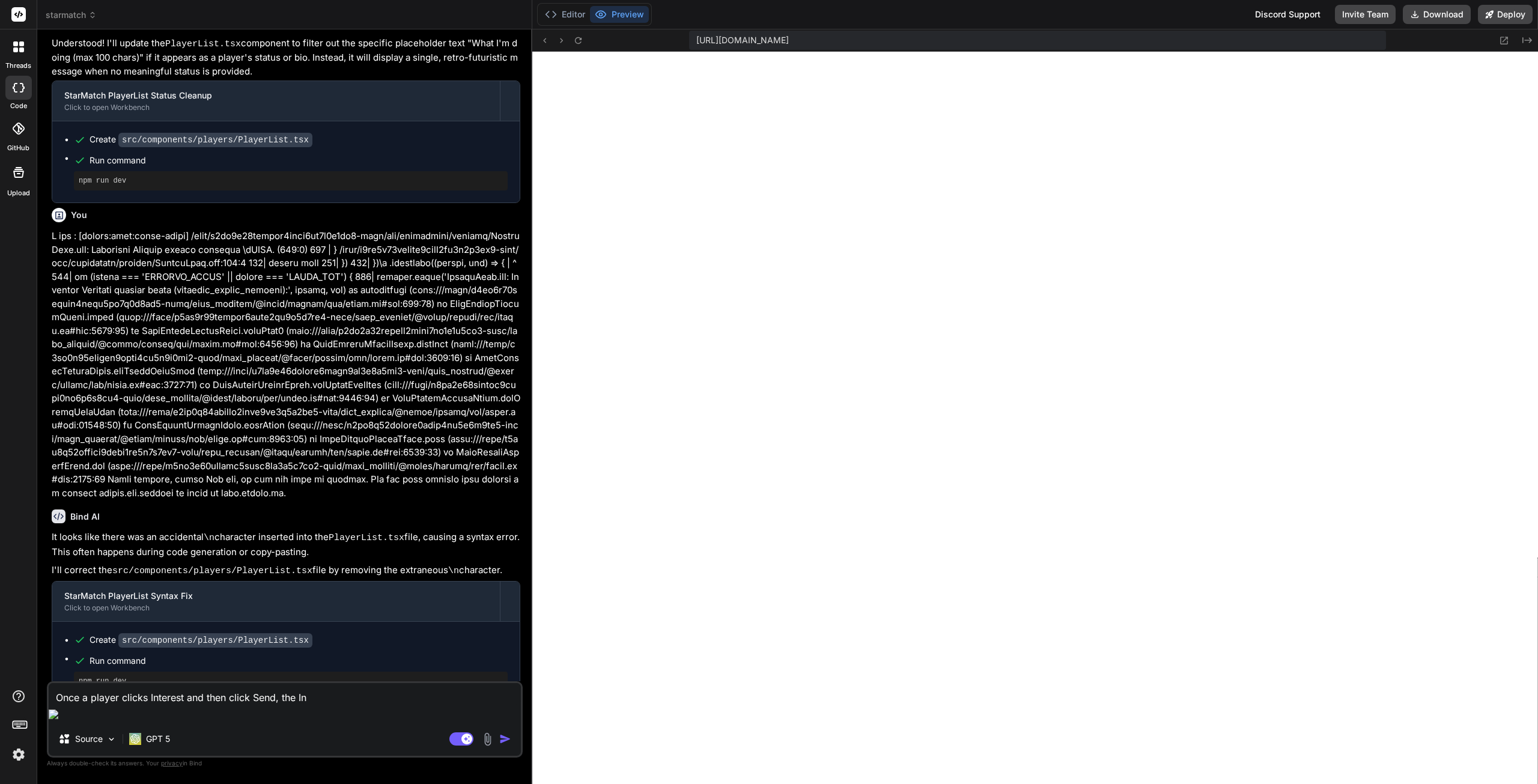
type textarea "x"
type textarea "Once a player clicks Interest and then click Send, the Inte"
type textarea "x"
type textarea "Once a player clicks Interest and then click Send, the Inter"
type textarea "x"
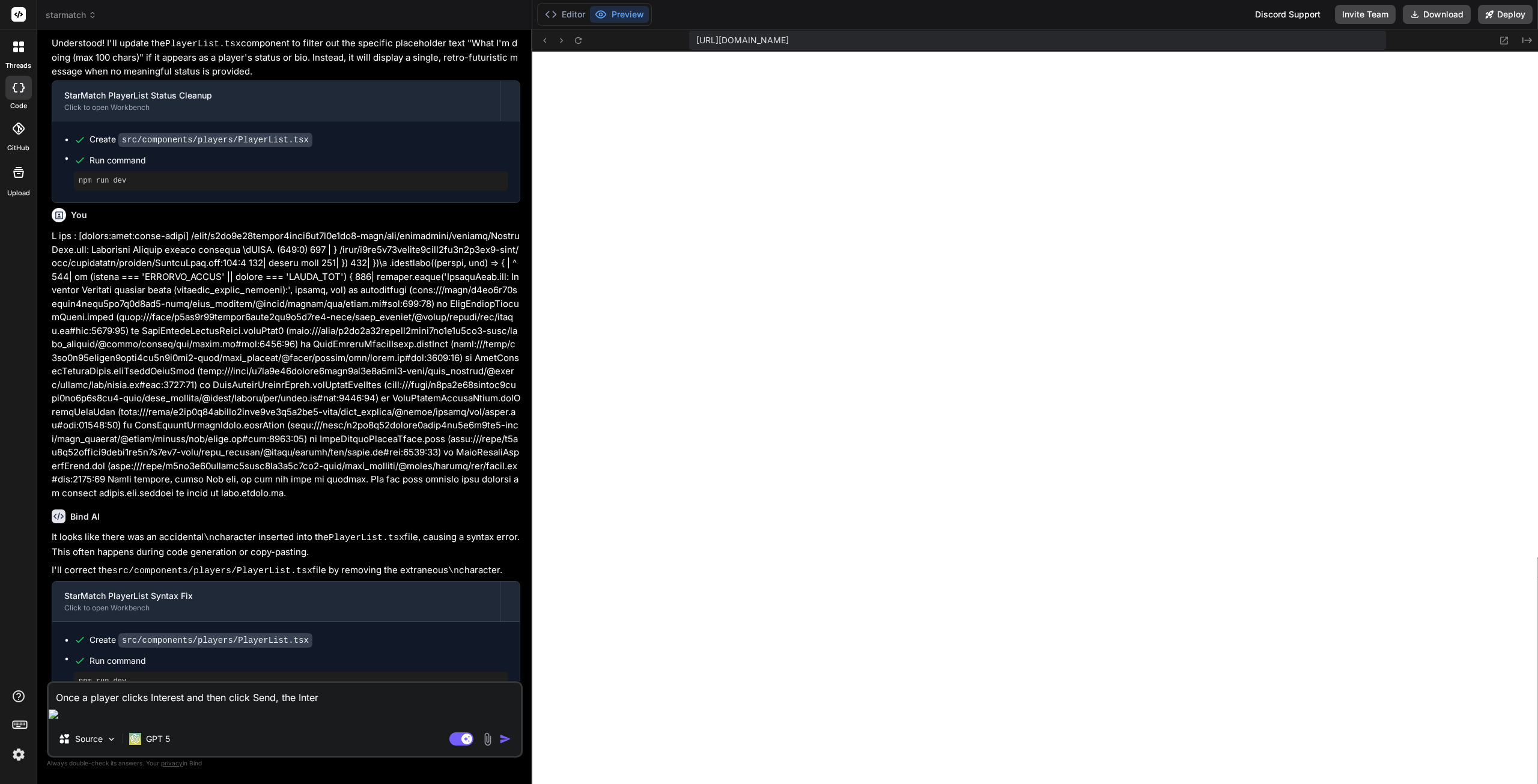
type textarea "Once a player clicks Interest and then click Send, the Intere"
type textarea "x"
type textarea "Once a player clicks Interest and then click Send, the Interes"
type textarea "x"
type textarea "Once a player clicks Interest and then click Send, the Interest"
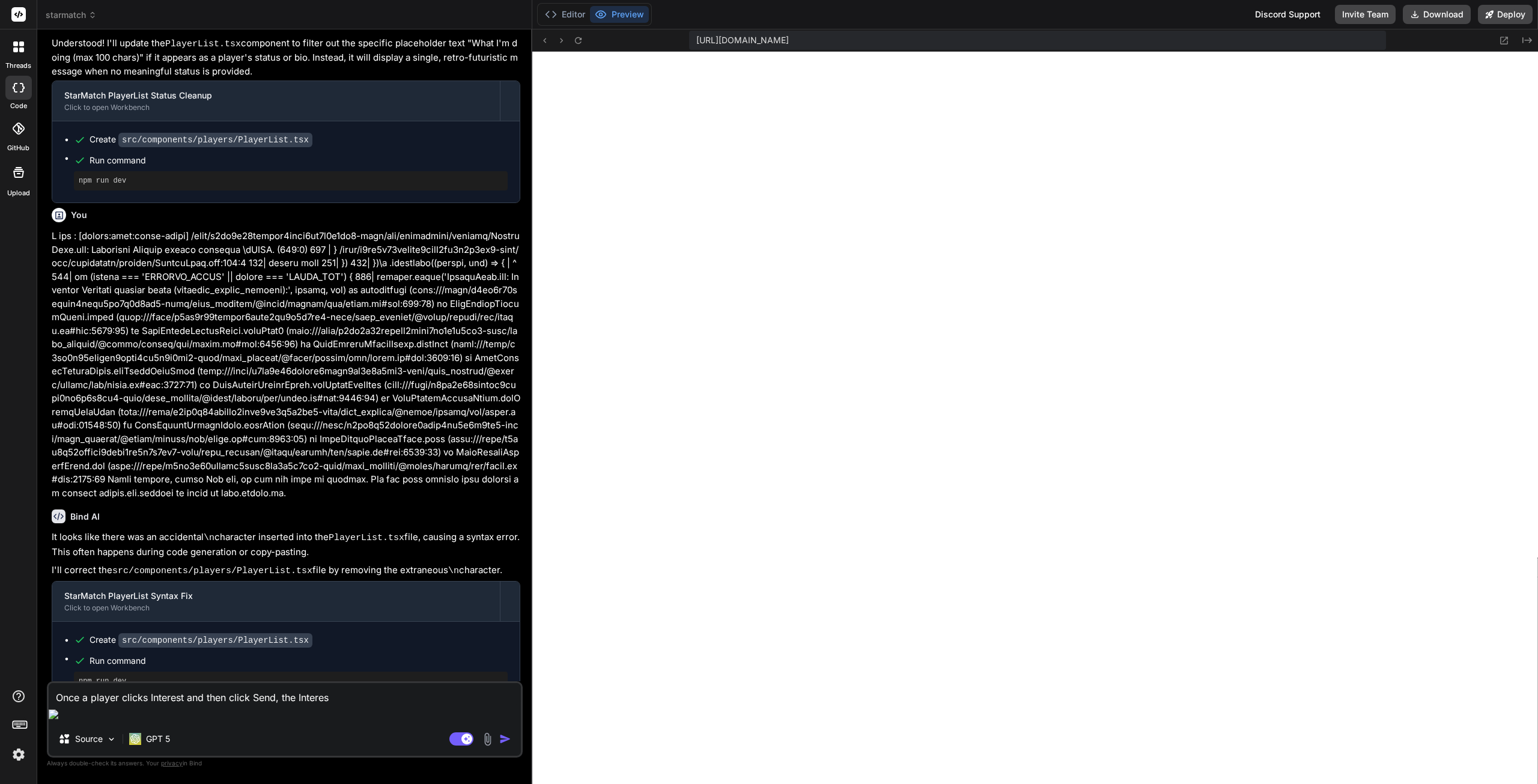
type textarea "x"
type textarea "Once a player clicks Interest and then click Send, the Interest"
type textarea "x"
type textarea "Once a player clicks Interest and then click Send, the Interest b"
type textarea "x"
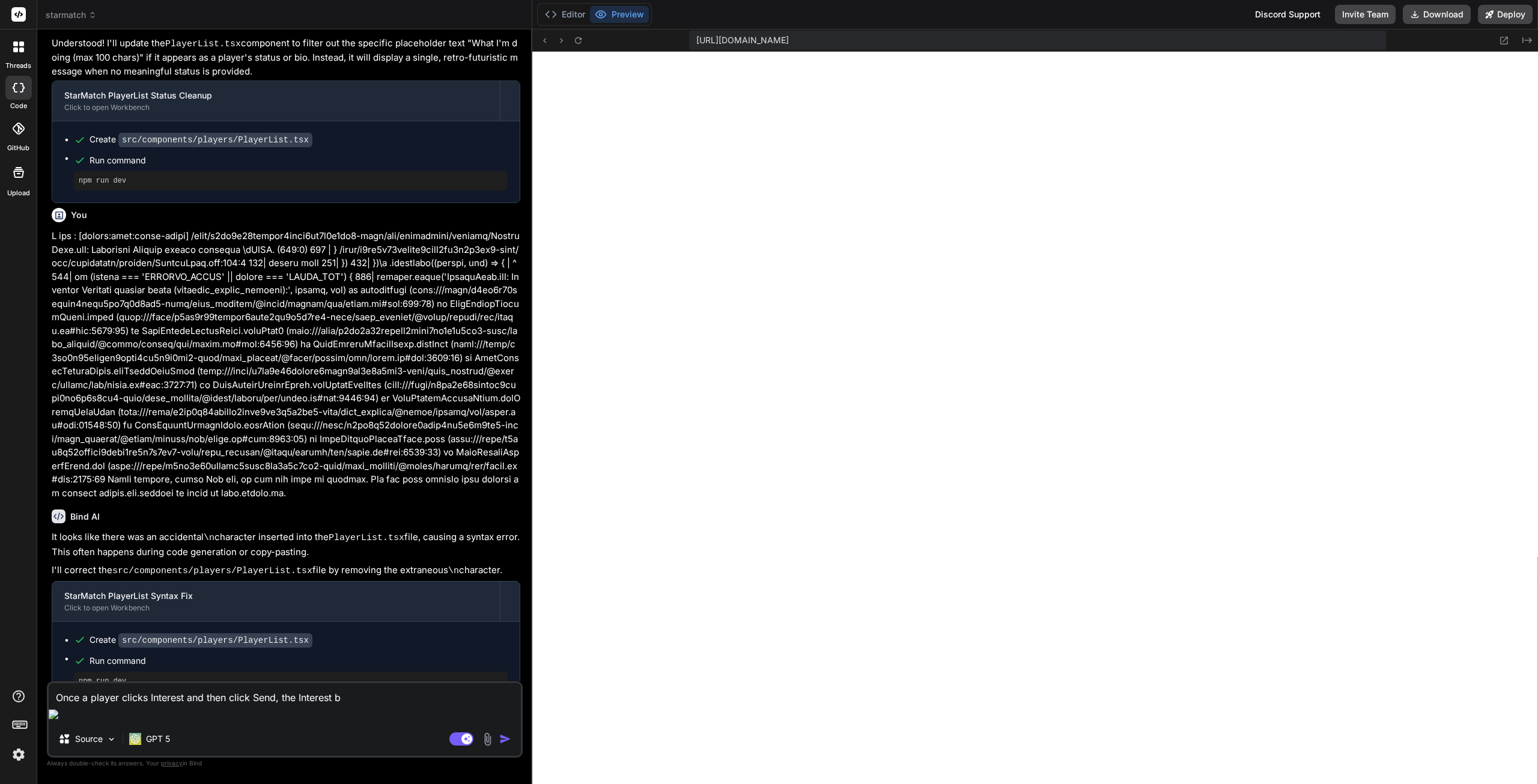
type textarea "Once a player clicks Interest and then click Send, the Interest bu"
type textarea "x"
type textarea "Once a player clicks Interest and then click Send, the Interest but"
type textarea "x"
type textarea "Once a player clicks Interest and then click Send, the Interest butt"
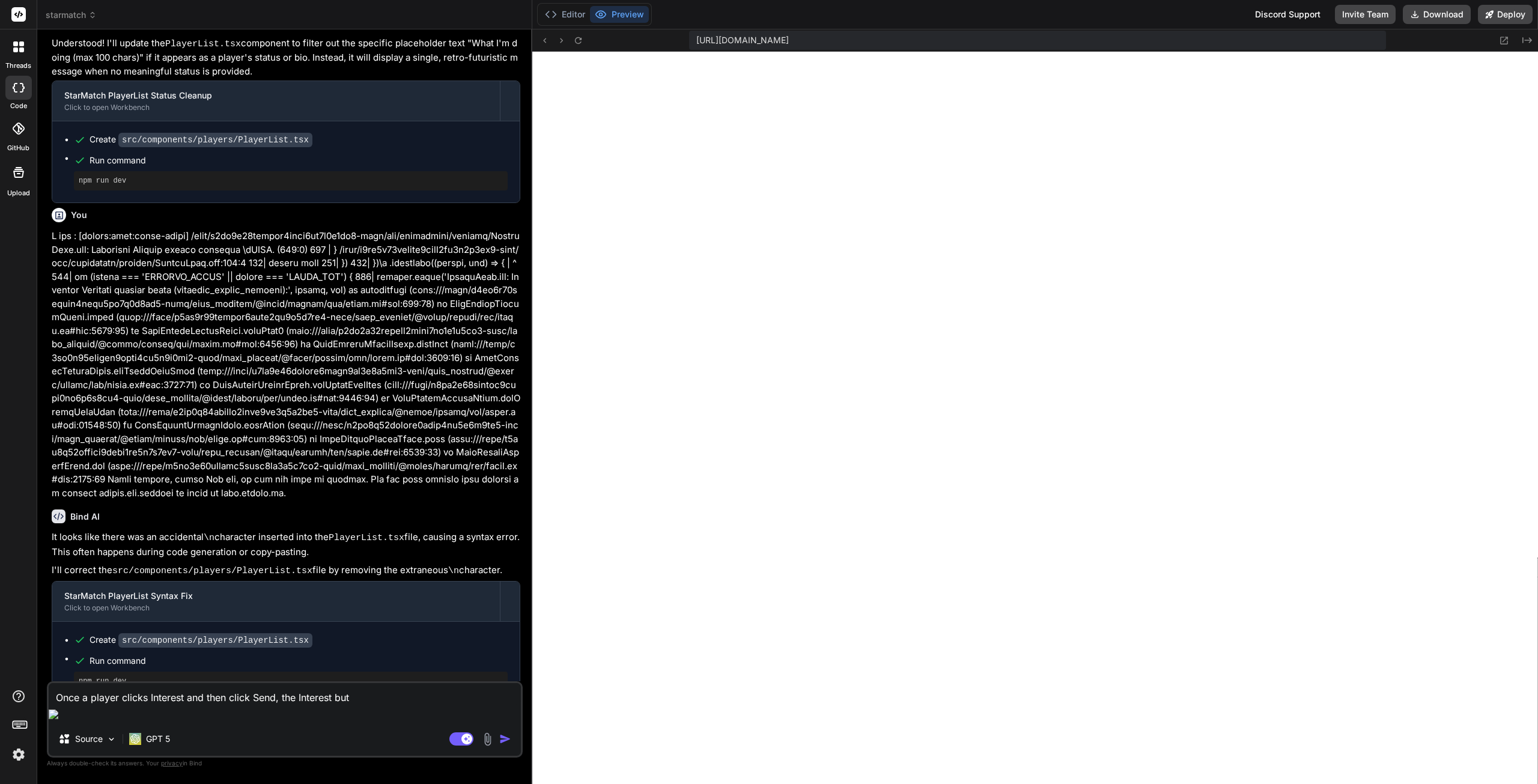
type textarea "x"
type textarea "Once a player clicks Interest and then click Send, the Interest butto"
type textarea "x"
type textarea "Once a player clicks Interest and then click Send, the Interest button"
type textarea "x"
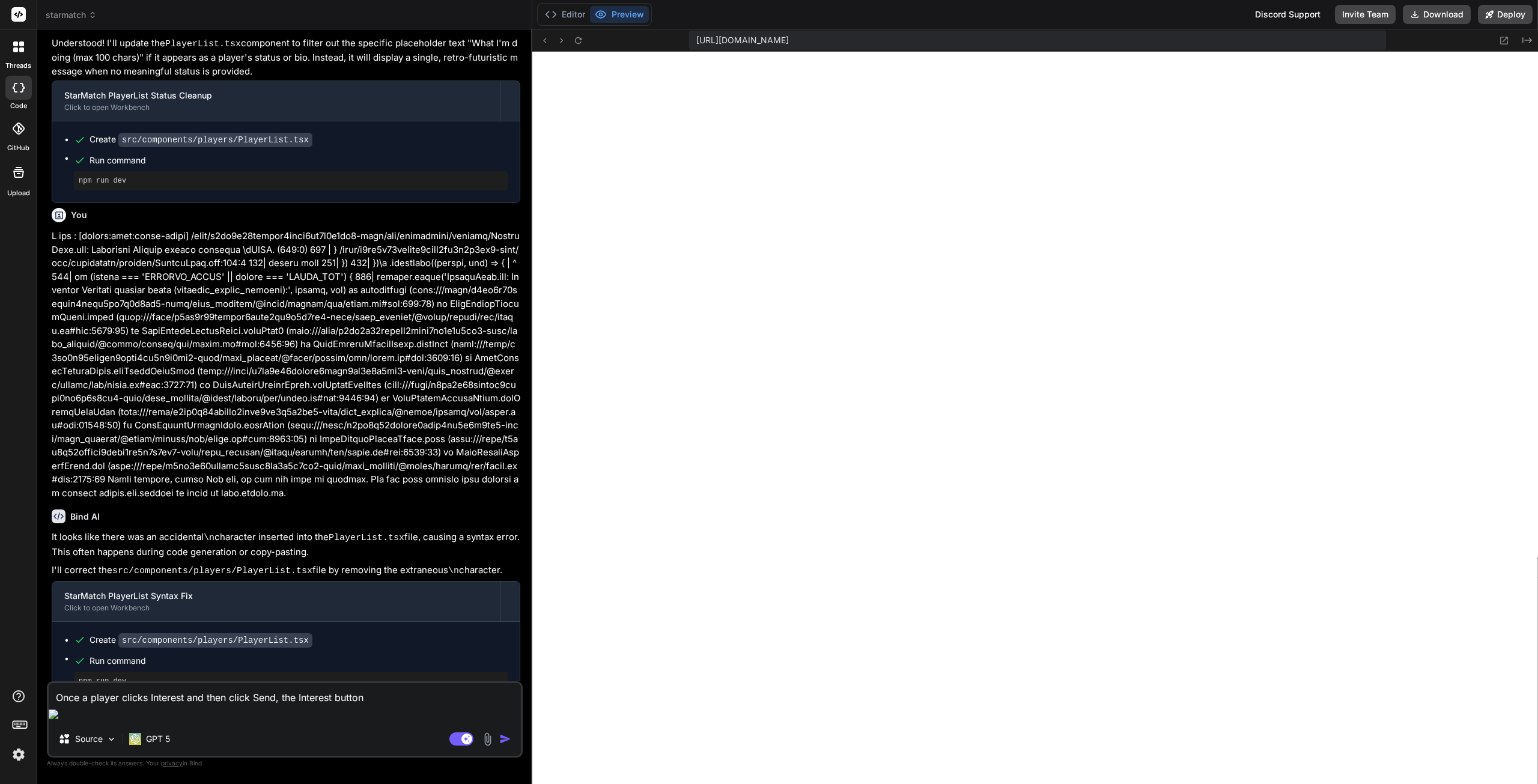
type textarea "Once a player clicks Interest and then click Send, the Interest button"
type textarea "x"
type textarea "Once a player clicks Interest and then click Send, the Interest button s"
type textarea "x"
type textarea "Once a player clicks Interest and then click Send, the Interest button sh"
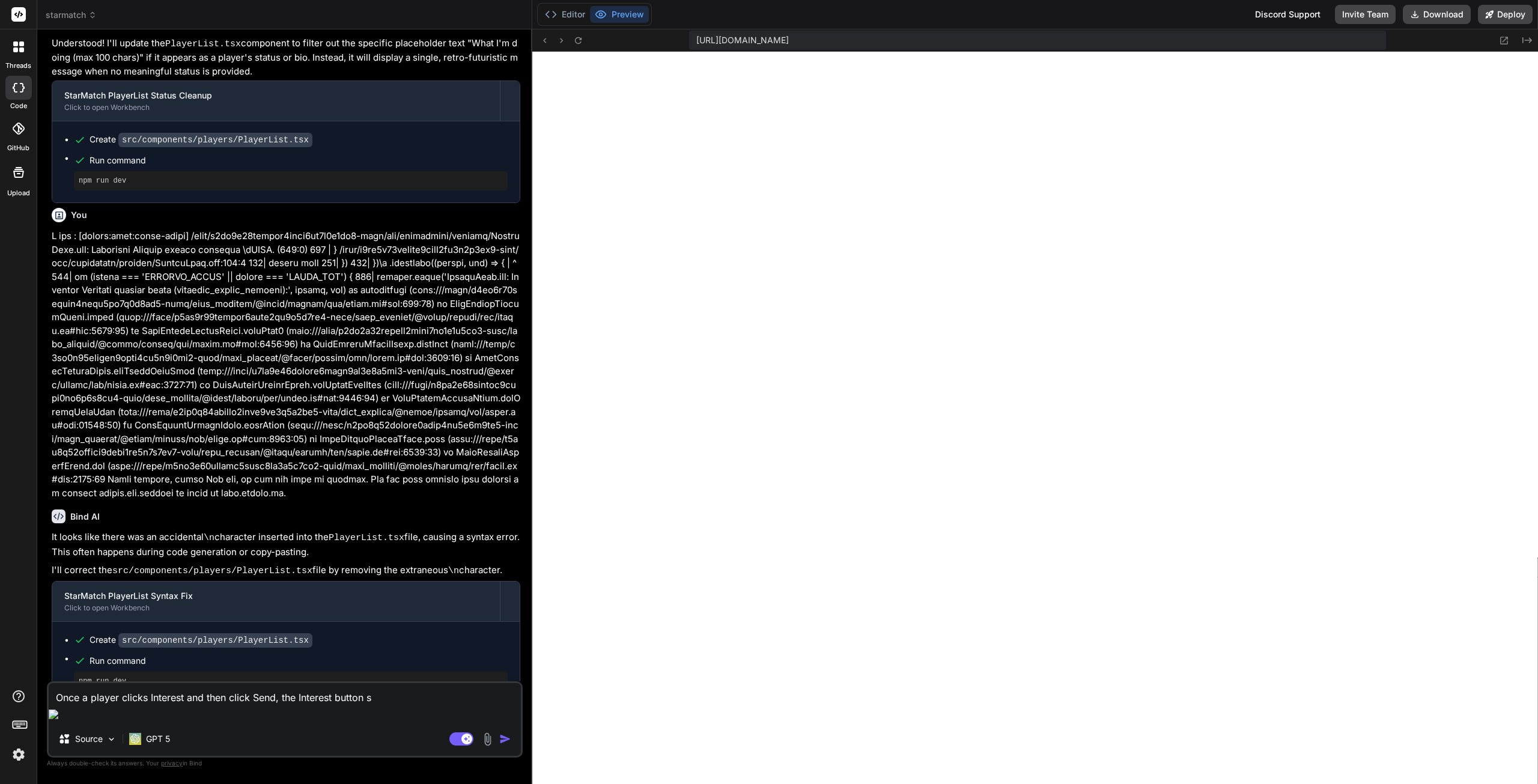
type textarea "x"
type textarea "Once a player clicks Interest and then click Send, the Interest button sho"
type textarea "x"
type textarea "Once a player clicks Interest and then click Send, the Interest button shou"
type textarea "x"
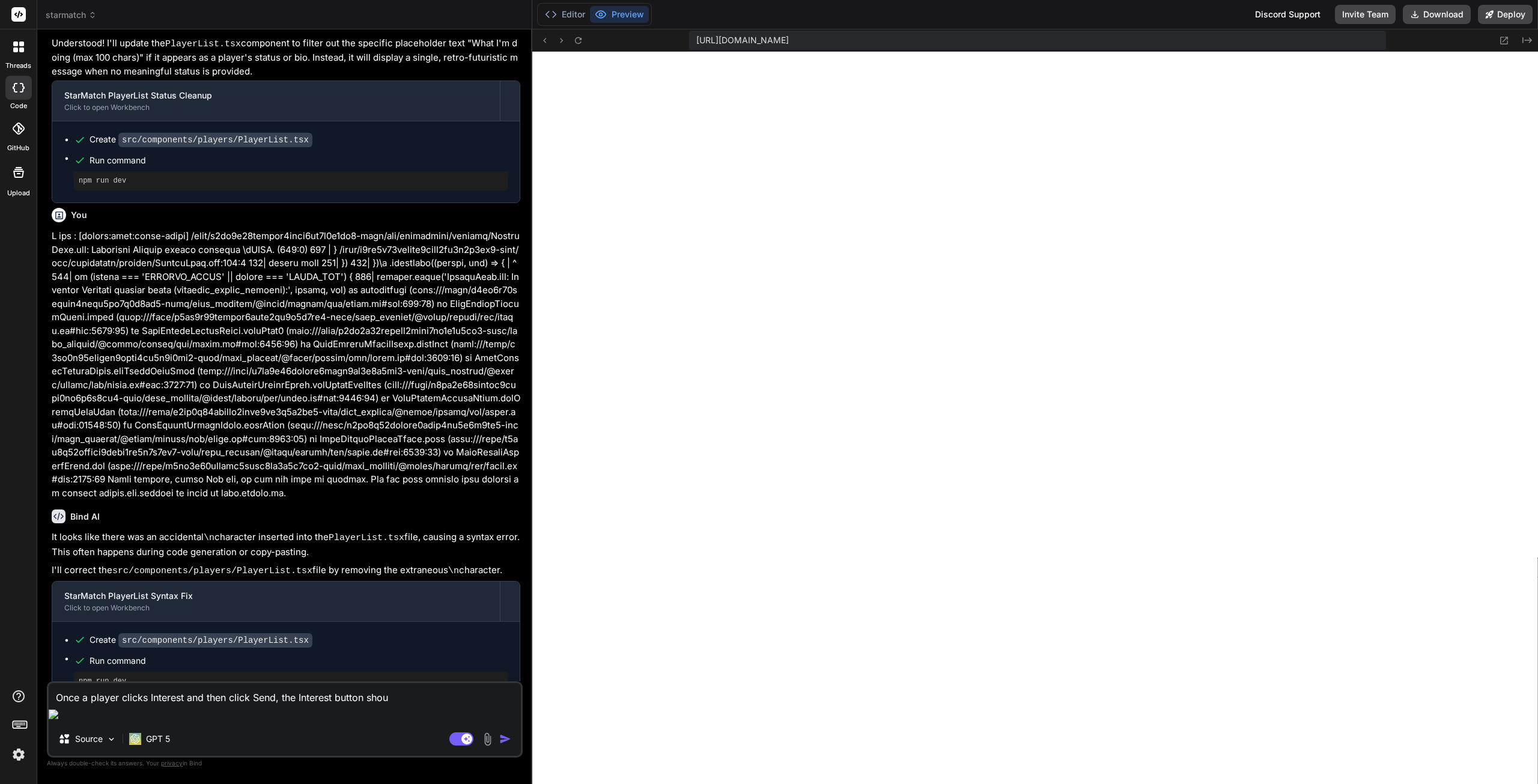
type textarea "Once a player clicks Interest and then click Send, the Interest button shoul"
type textarea "x"
type textarea "Once a player clicks Interest and then click Send, the Interest button should"
type textarea "x"
type textarea "Once a player clicks Interest and then click Send, the Interest button should"
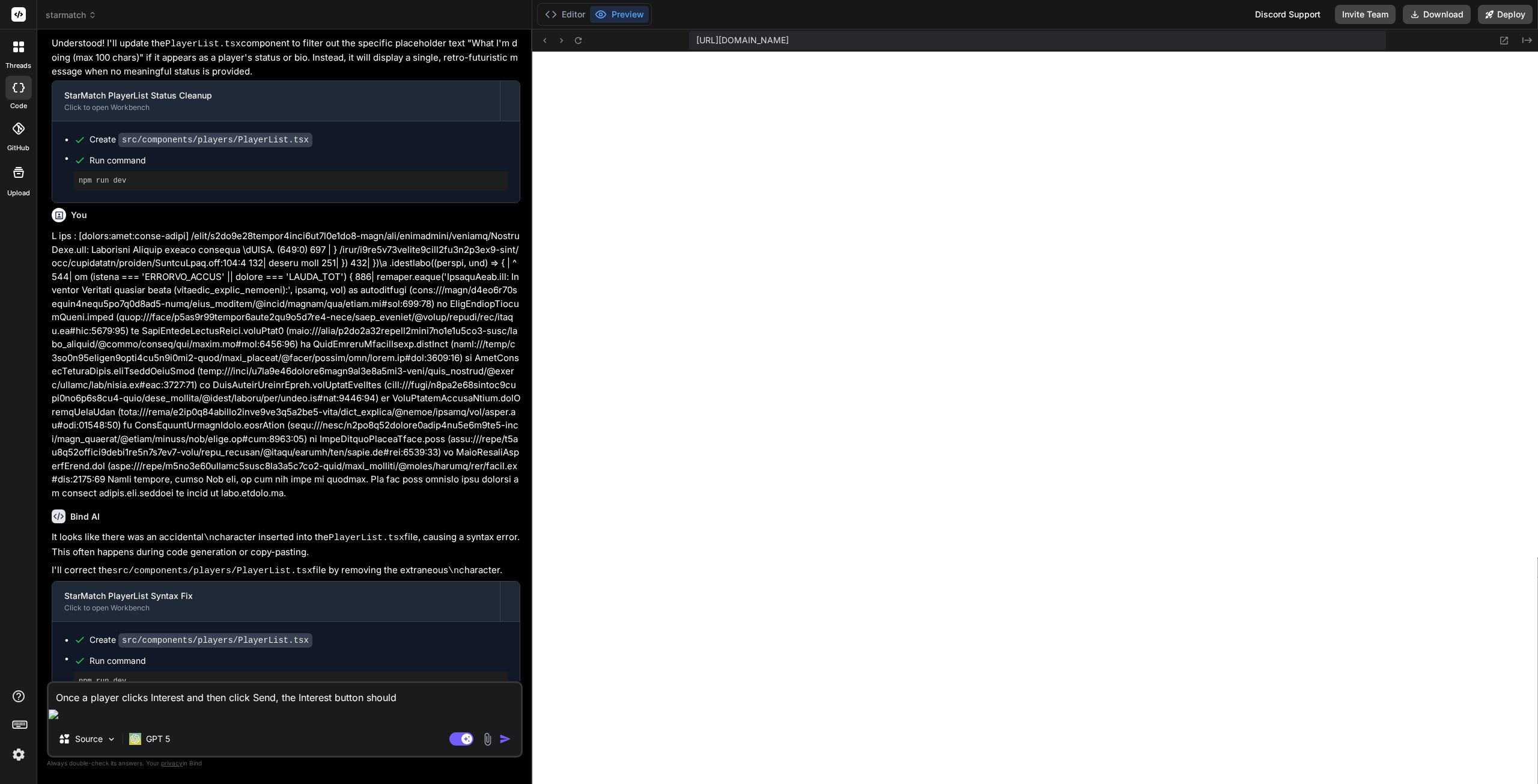
type textarea "x"
type textarea "Once a player clicks Interest and then click Send, the Interest button should"
type textarea "x"
type textarea "Once a player clicks Interest and then click Send, the Interest button shouldn"
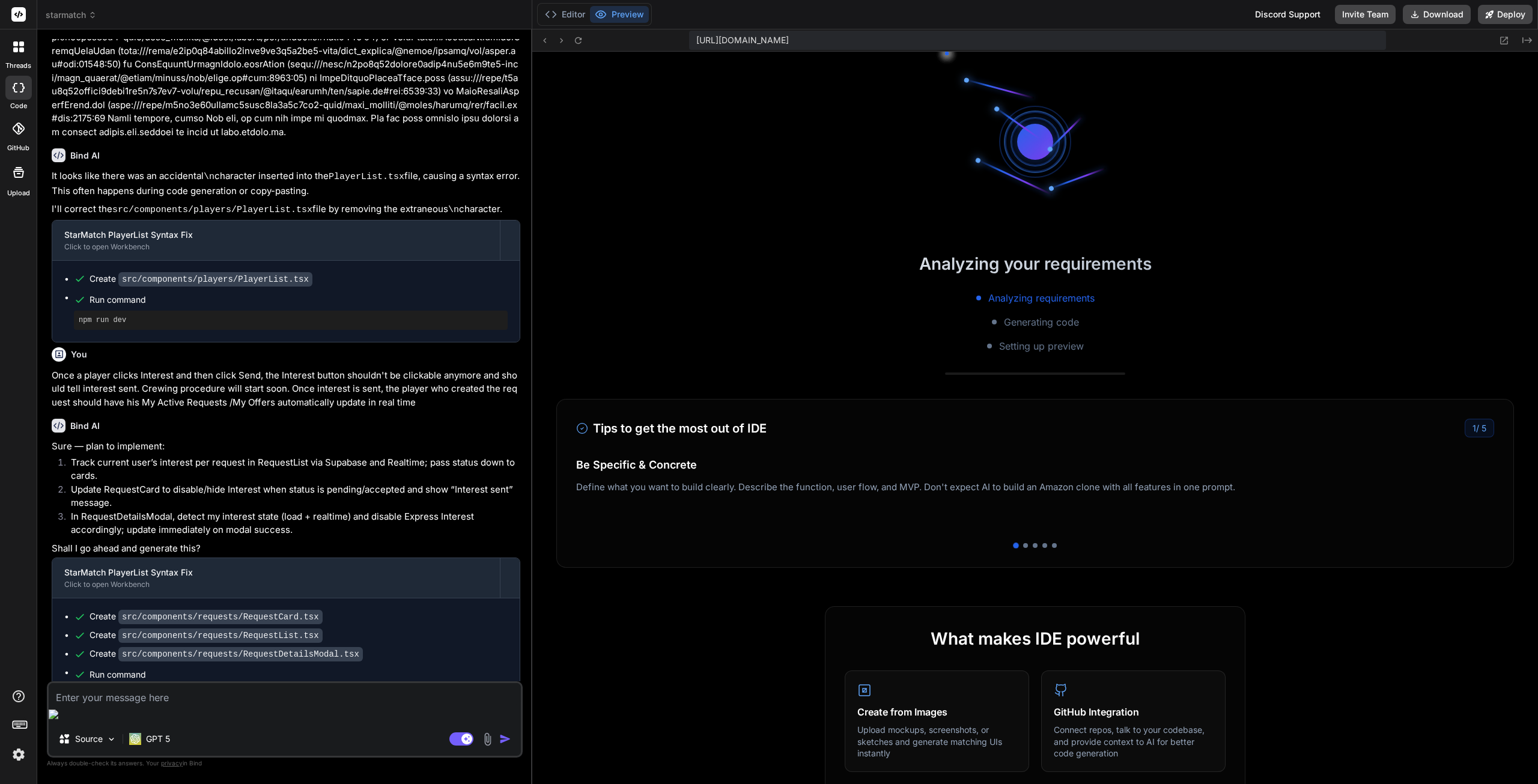
scroll to position [1408, 0]
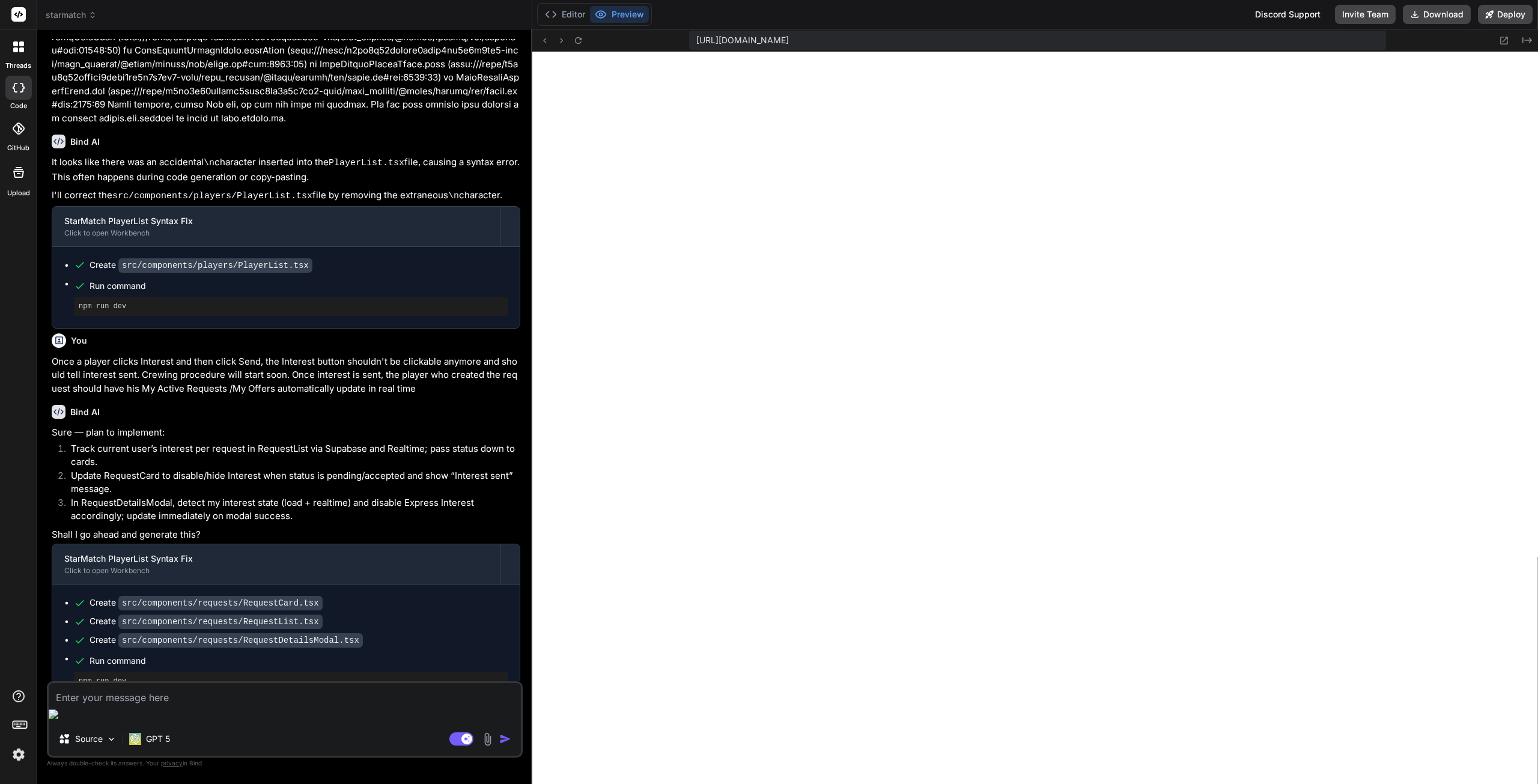
click at [277, 705] on textarea at bounding box center [285, 694] width 472 height 22
paste textarea "My Active Requests / My Offers"
click at [277, 705] on textarea "On My Active Requests / My Offers, the Cancel buttons should match in height th…" at bounding box center [285, 687] width 472 height 36
click at [186, 705] on textarea "On My Active Requests / My Offers, the Cancel buttons should match in height th…" at bounding box center [285, 687] width 472 height 36
paste textarea "Crewing procedure will start soon."
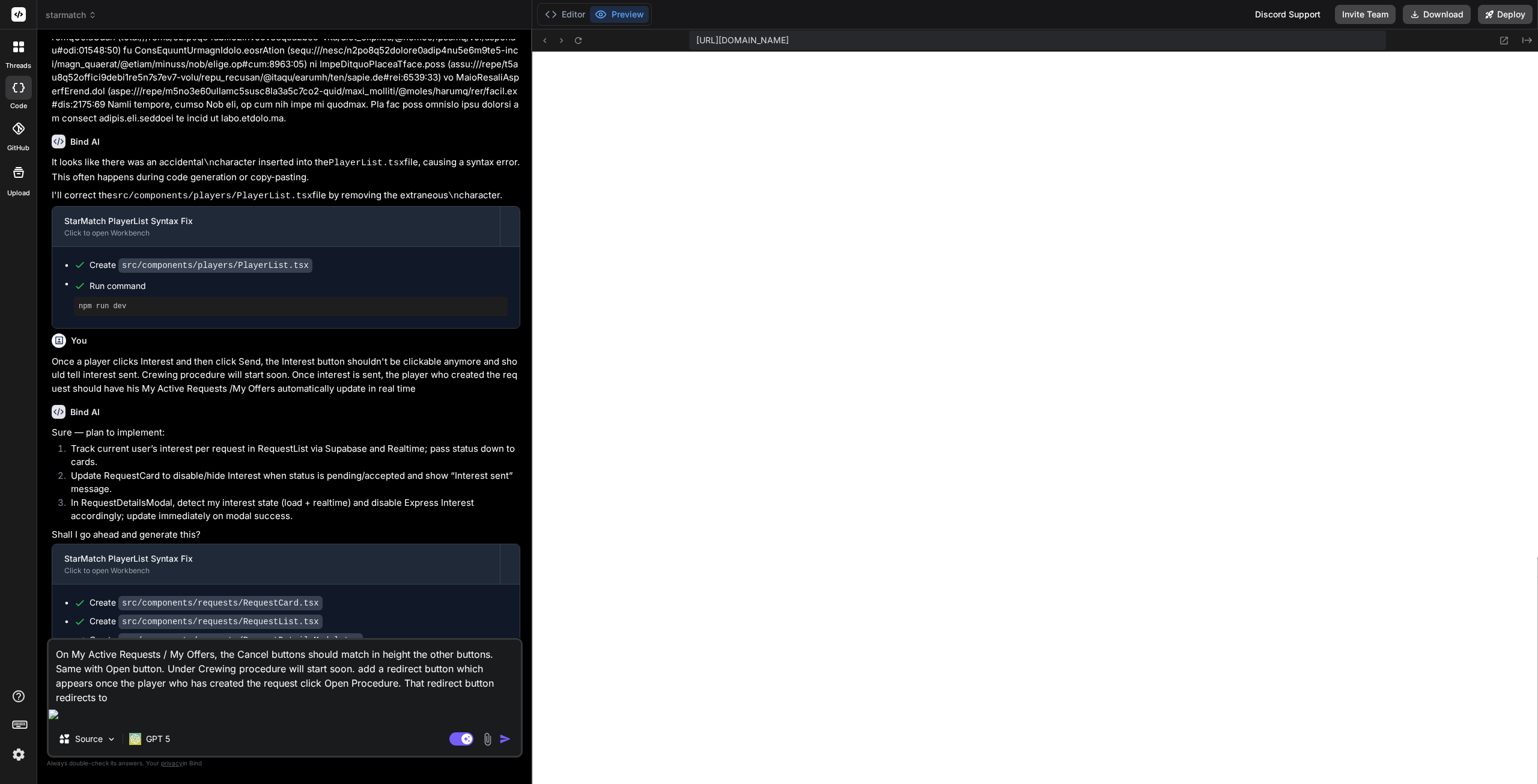
click at [124, 705] on textarea "On My Active Requests / My Offers, the Cancel buttons should match in height th…" at bounding box center [285, 673] width 472 height 65
click at [198, 686] on textarea "On My Active Requests / My Offers, the Cancel buttons should match in height th…" at bounding box center [285, 673] width 472 height 65
click at [359, 688] on textarea "On My Active Requests / My Offers, the Cancel buttons should match in height th…" at bounding box center [285, 673] width 472 height 65
click at [359, 687] on textarea "On My Active Requests / My Offers, the Cancel buttons should match in height th…" at bounding box center [285, 673] width 472 height 65
drag, startPoint x: 360, startPoint y: 687, endPoint x: 199, endPoint y: 685, distance: 161.0
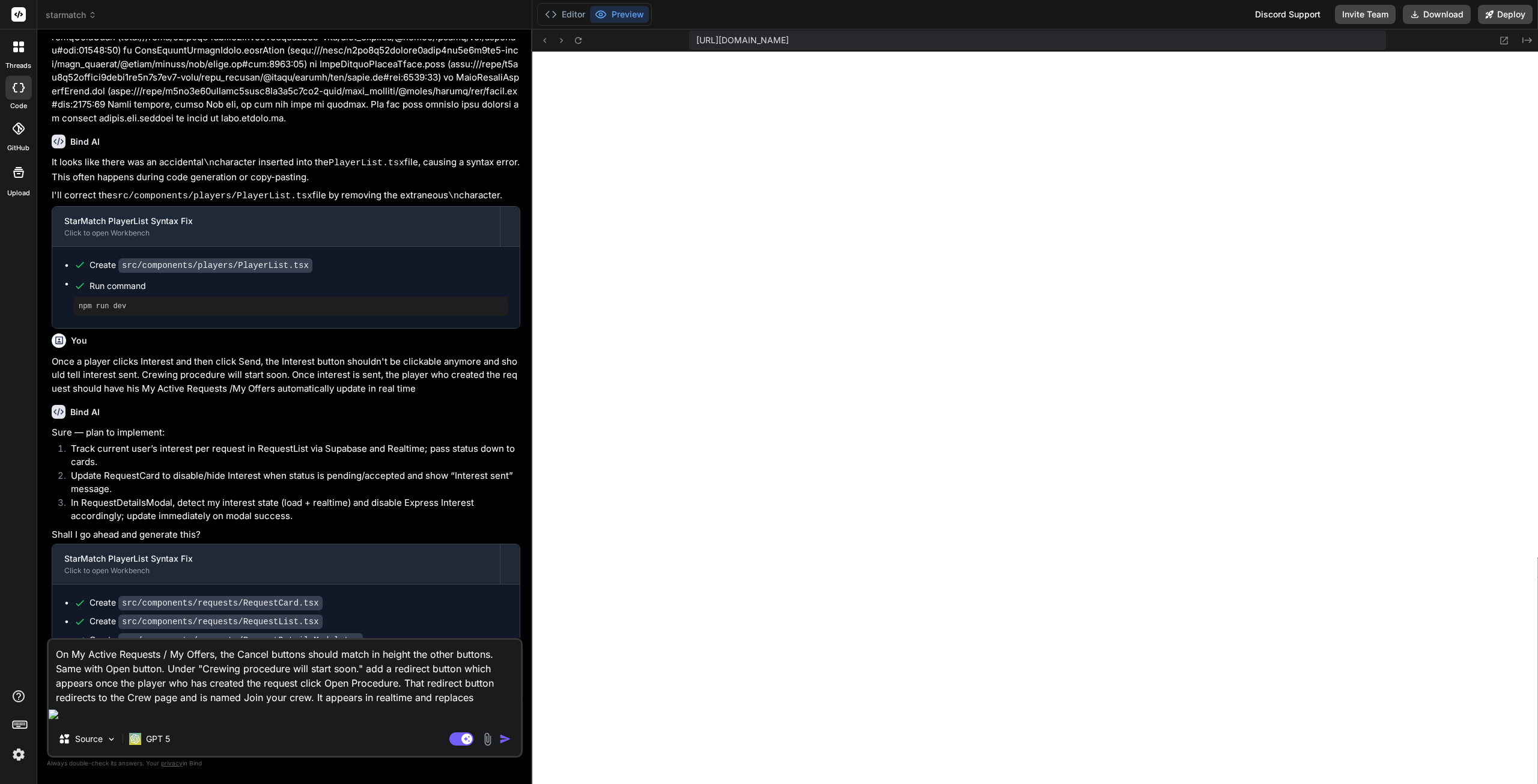
click at [199, 685] on textarea "On My Active Requests / My Offers, the Cancel buttons should match in height th…" at bounding box center [285, 673] width 472 height 65
click at [475, 705] on textarea "On My Active Requests / My Offers, the Cancel buttons should match in height th…" at bounding box center [285, 673] width 472 height 65
paste textarea ""Crewing procedure will start soon."
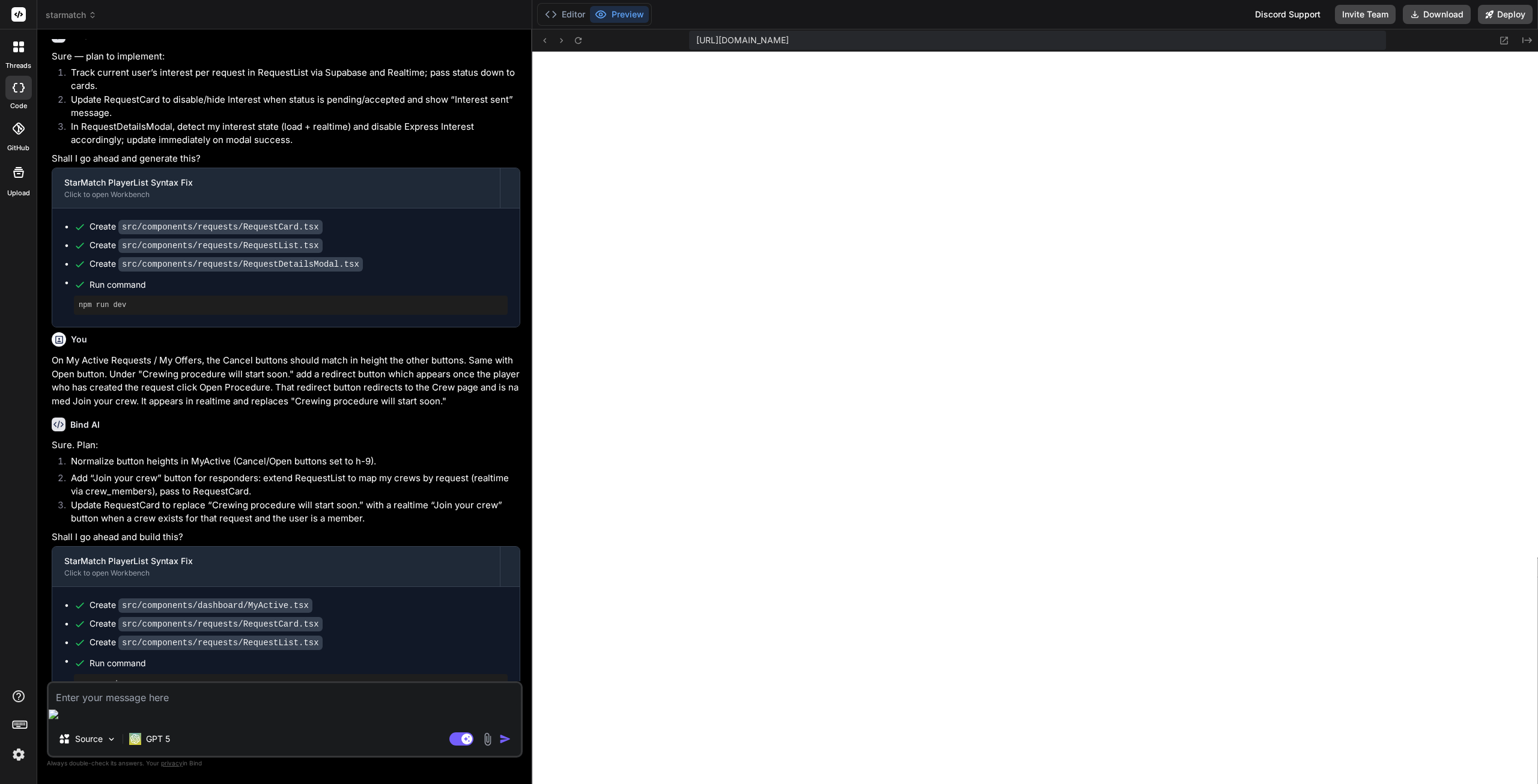
scroll to position [1786, 0]
click at [111, 705] on textarea at bounding box center [285, 694] width 472 height 22
click at [257, 705] on textarea at bounding box center [285, 694] width 472 height 22
paste textarea "My Active Requests / My Offers"
click at [493, 705] on textarea "On My Active Requests / My Offers, put the icon on the left of Cancel buttons a…" at bounding box center [285, 694] width 472 height 22
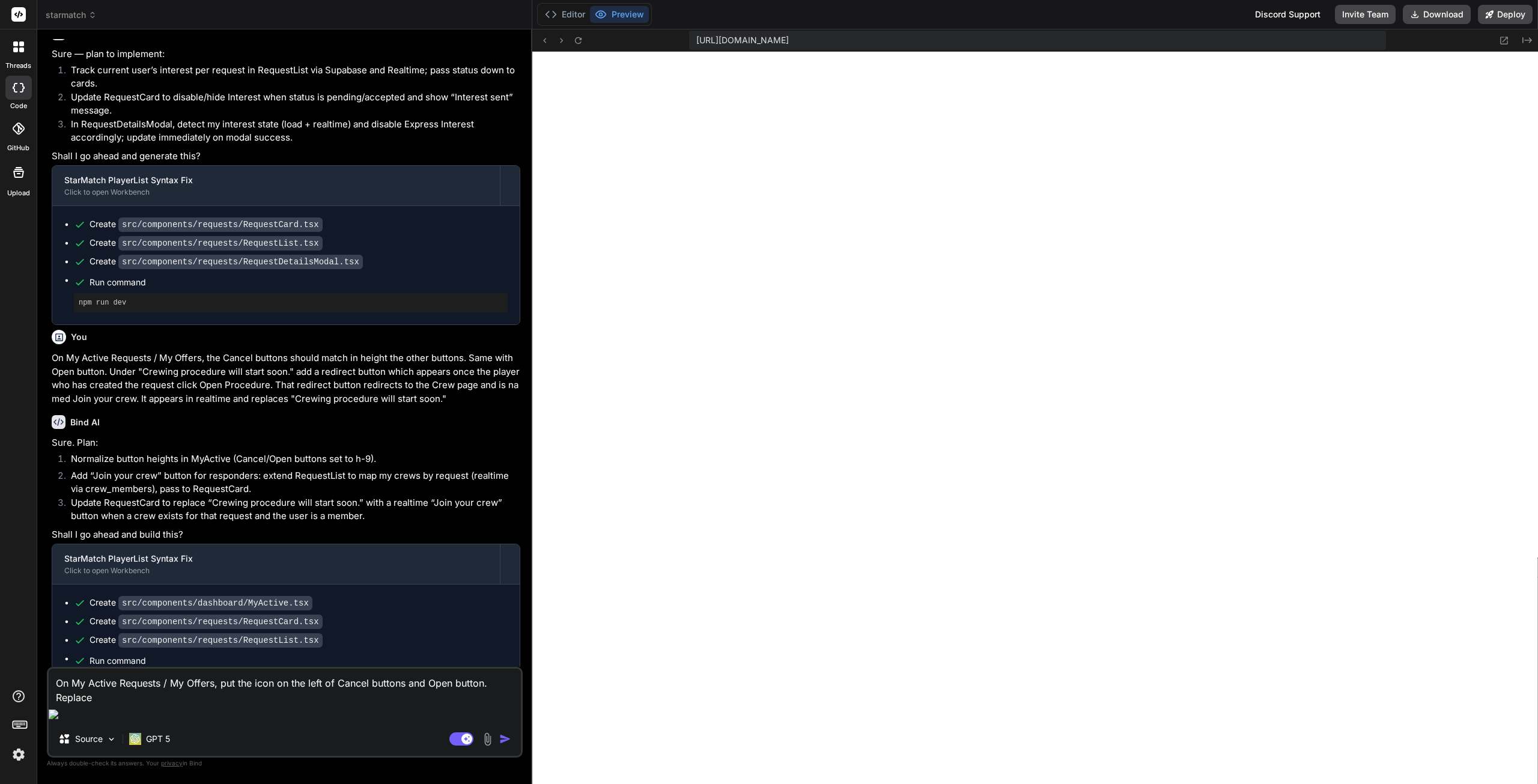
paste textarea "Responders"
click at [125, 705] on textarea "On My Active Requests / My Offers, put the icon on the left of Cancel buttons a…" at bounding box center [285, 679] width 472 height 50
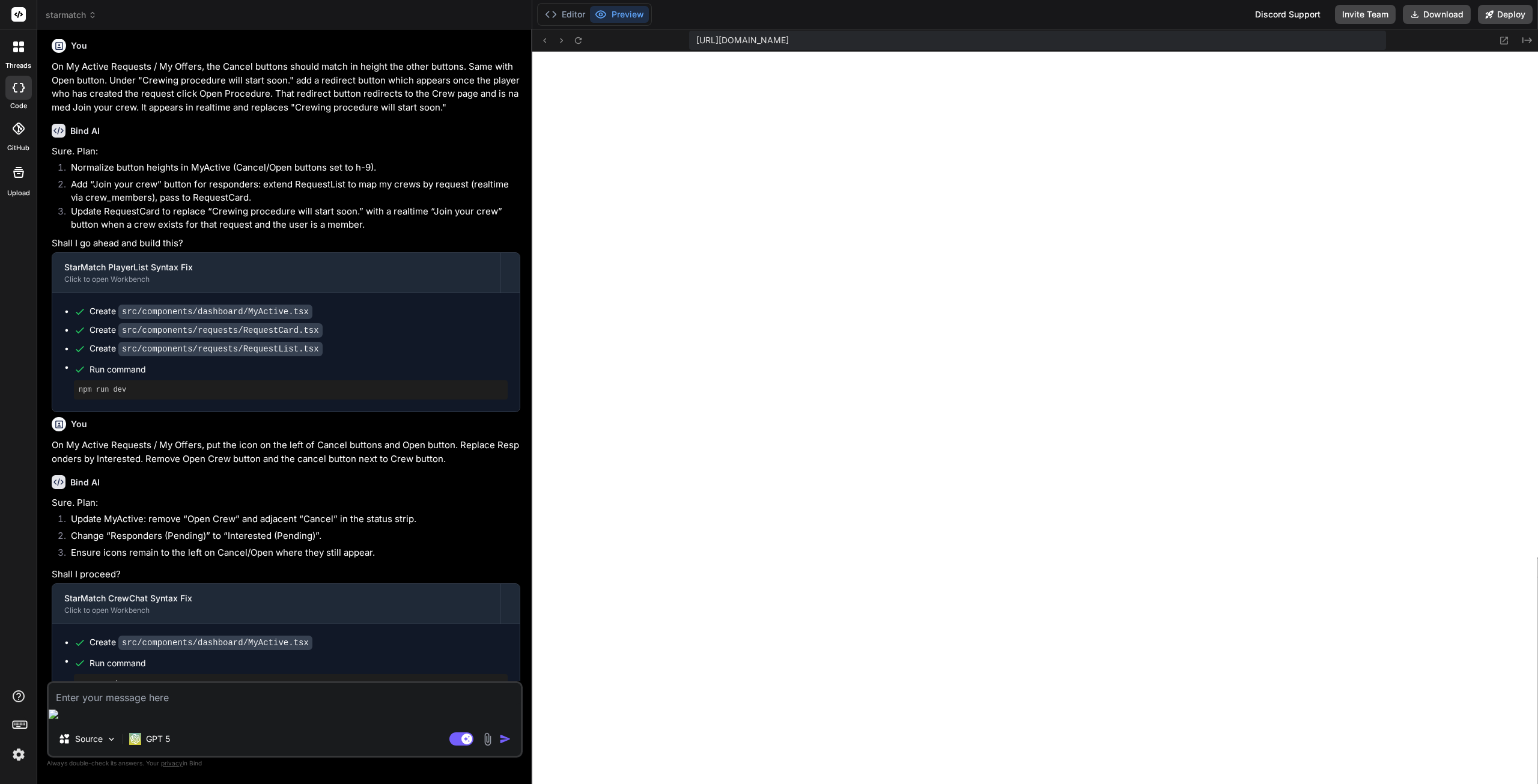
scroll to position [2079, 0]
click at [218, 705] on textarea at bounding box center [285, 694] width 472 height 22
paste textarea "My Active Requests / My Offers"
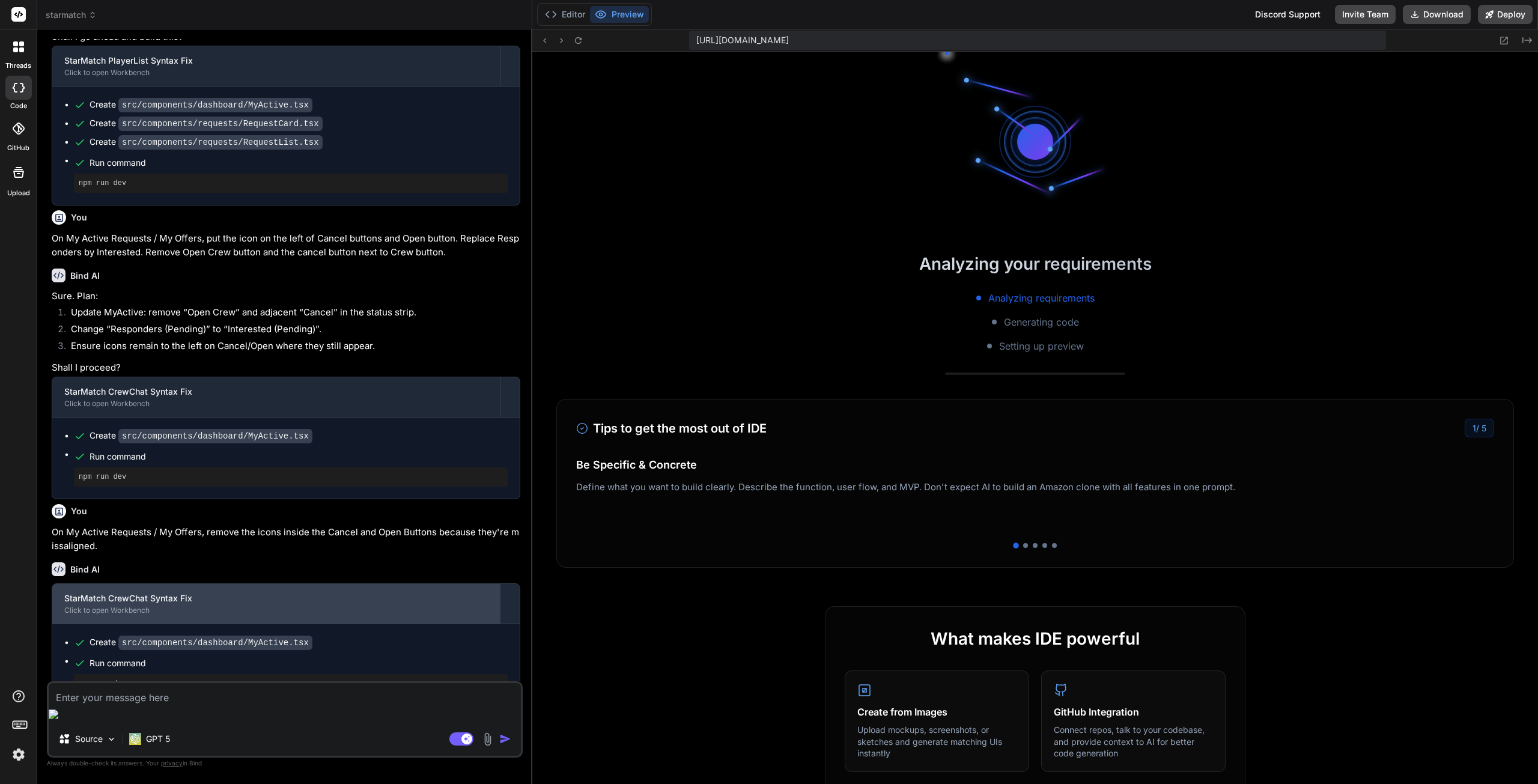
scroll to position [959, 0]
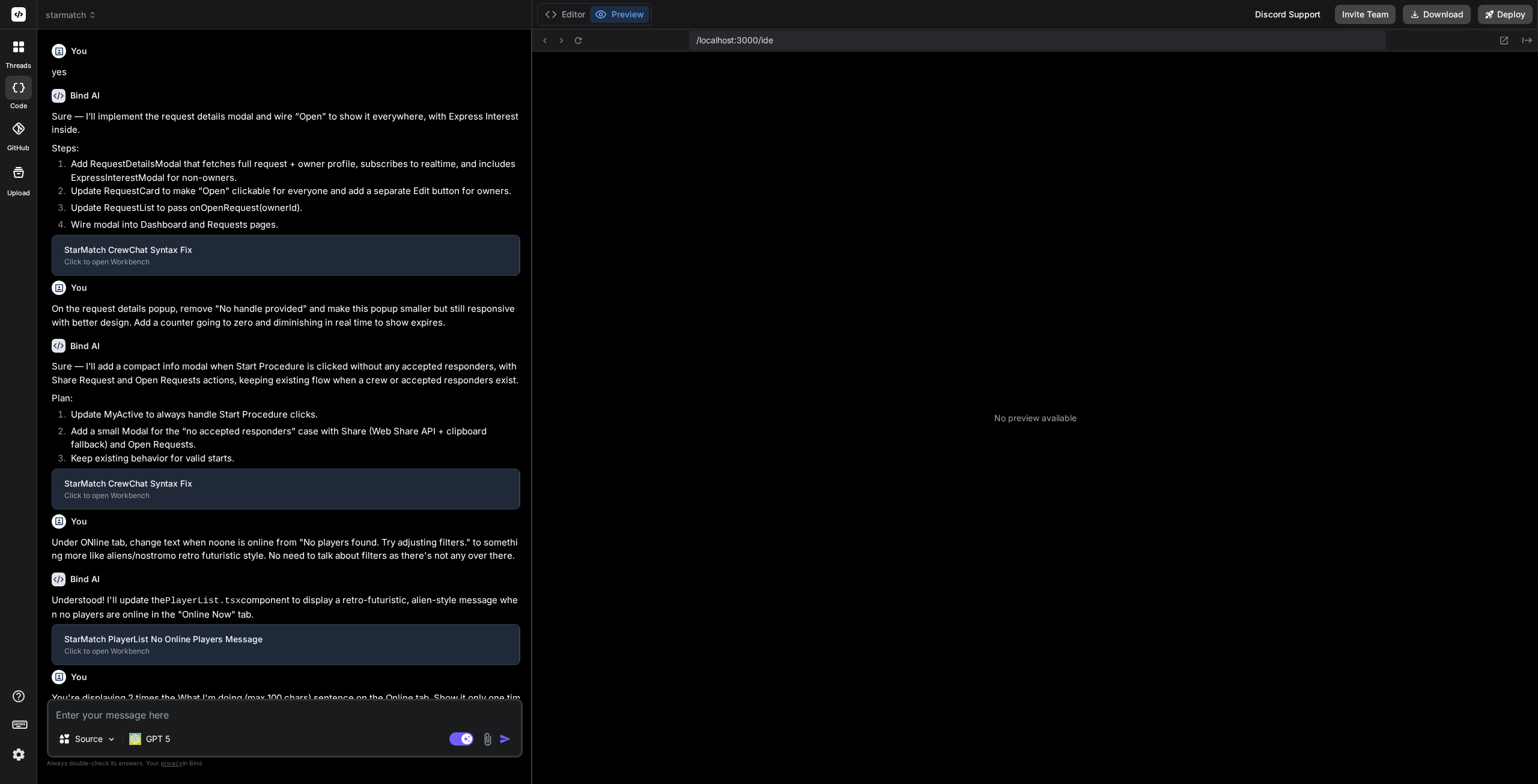
type textarea "x"
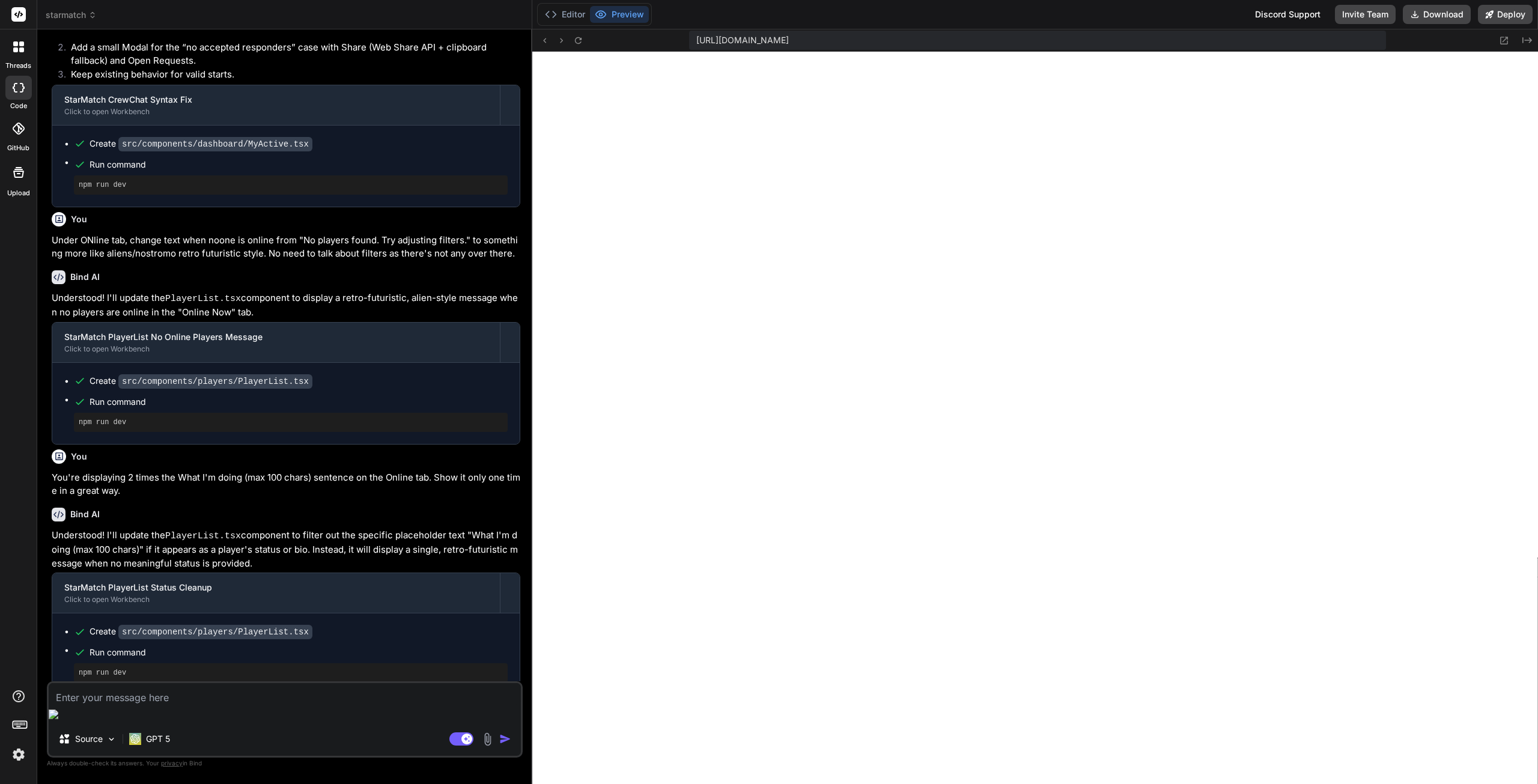
scroll to position [549, 0]
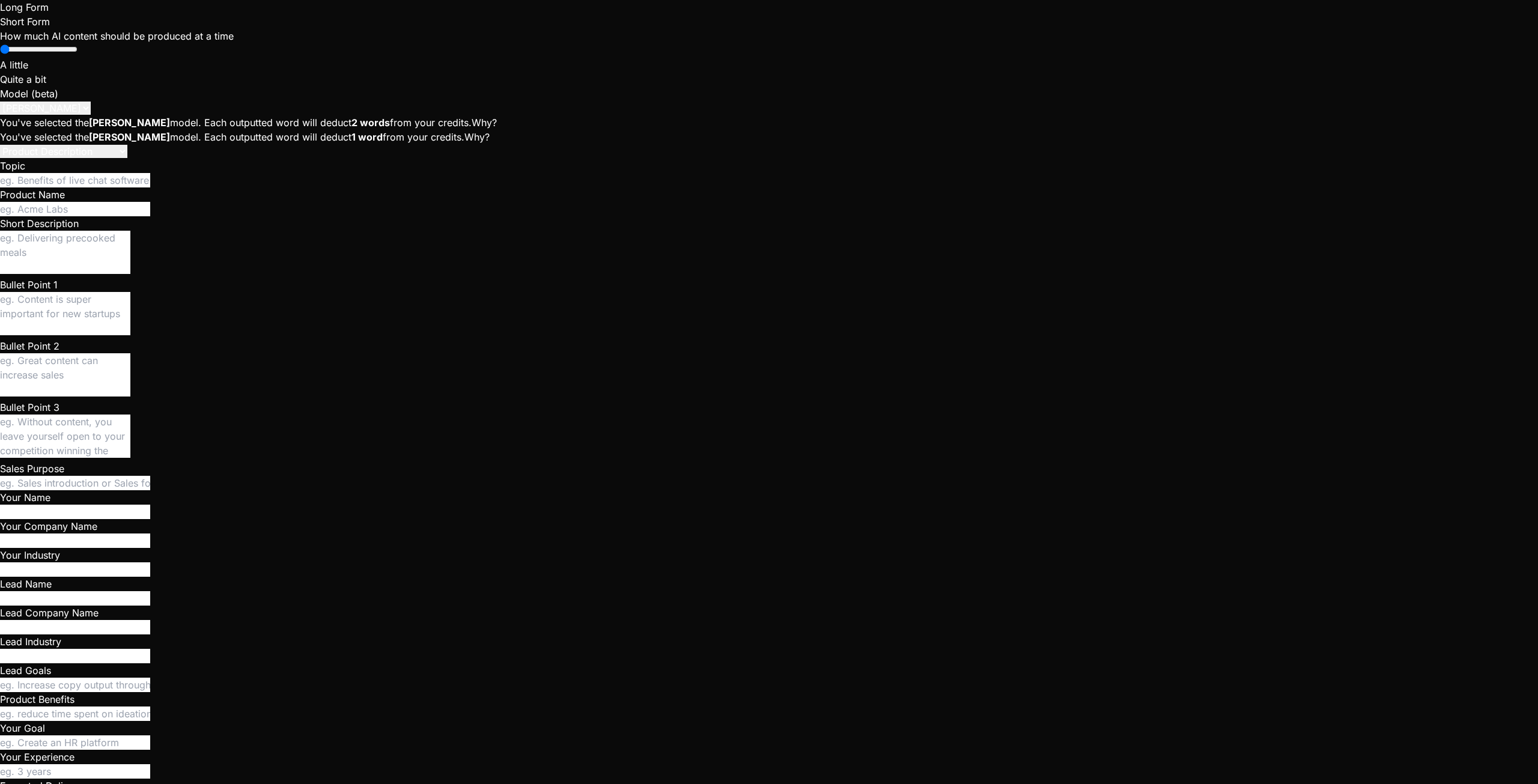
scroll to position [46, 0]
type textarea "x"
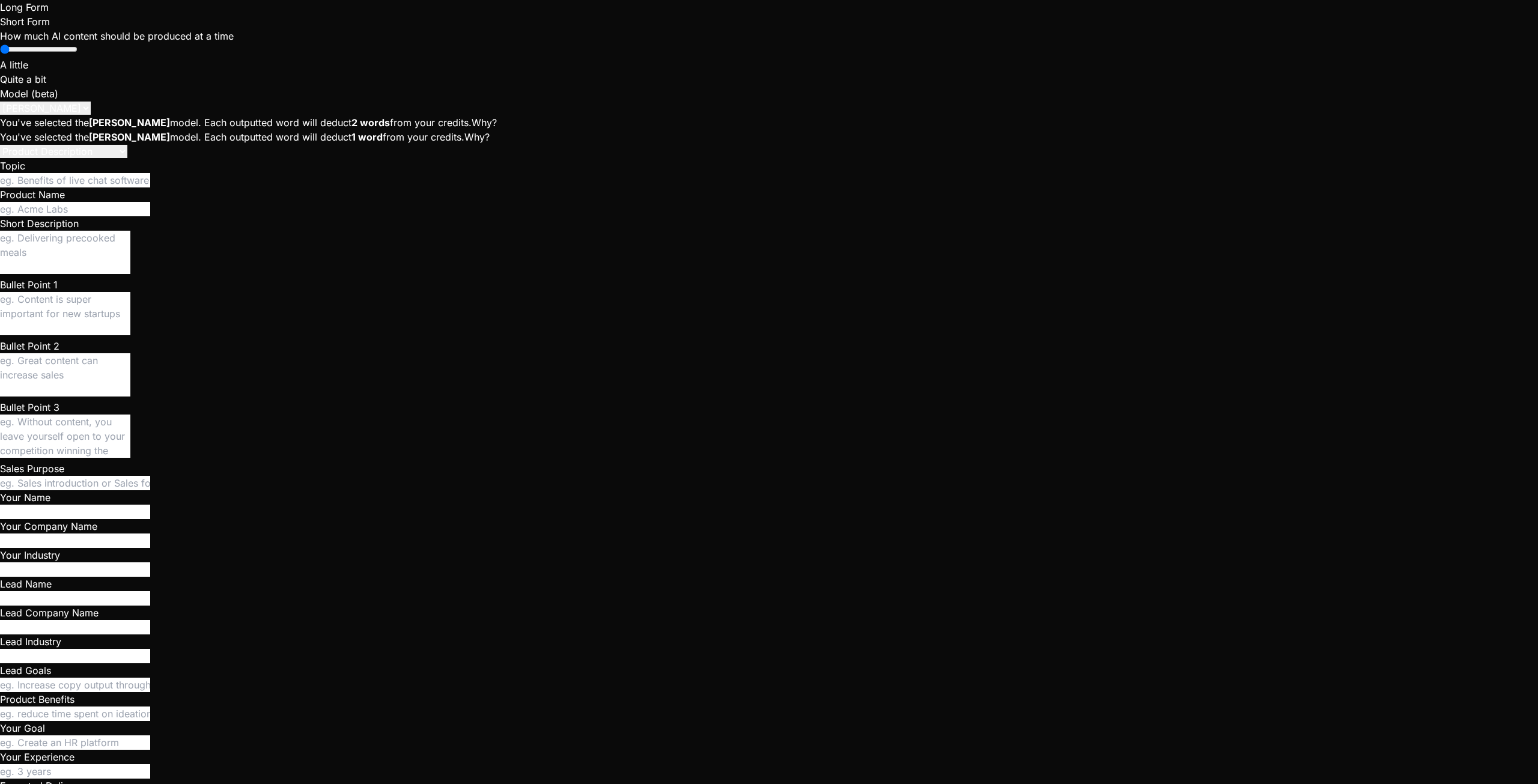
scroll to position [228, 0]
